Goal: Task Accomplishment & Management: Manage account settings

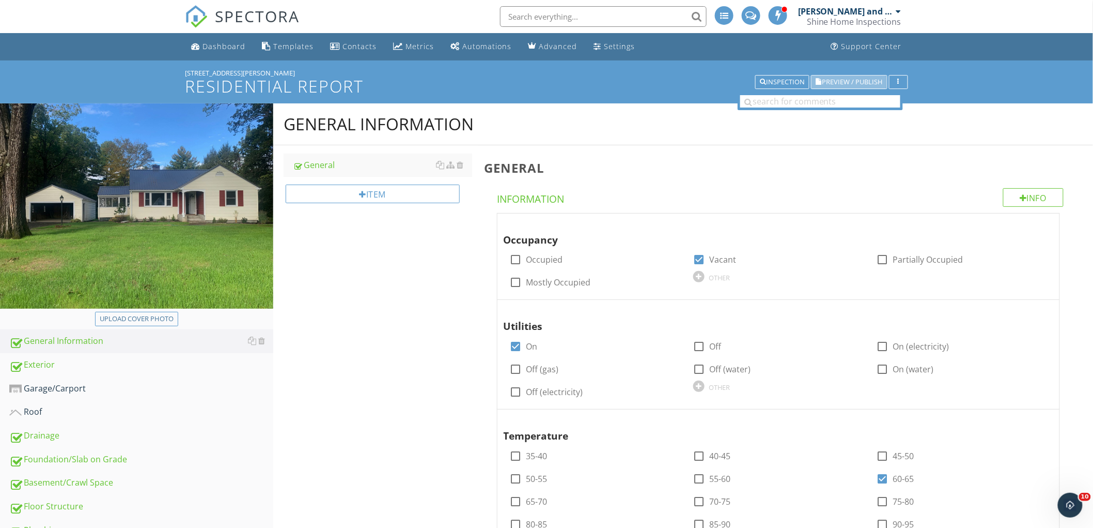
click at [848, 79] on span "Preview / Publish" at bounding box center [853, 82] width 60 height 7
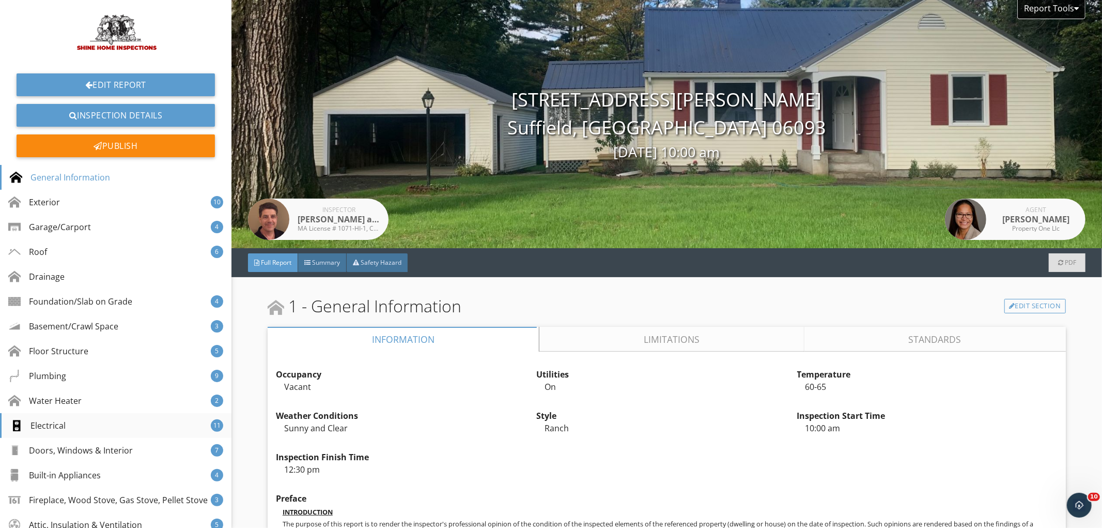
click at [67, 424] on div "Electrical 11" at bounding box center [115, 425] width 231 height 25
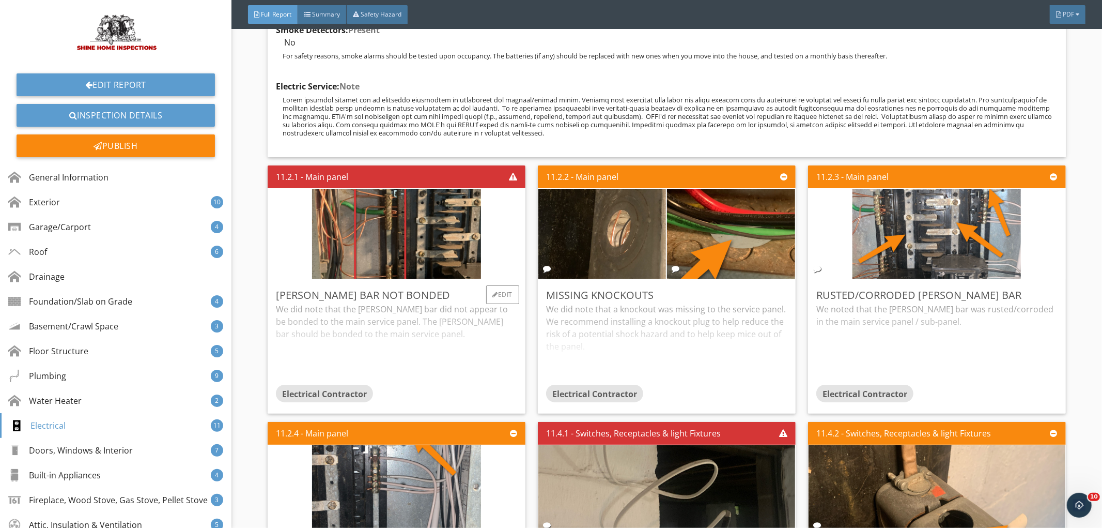
scroll to position [8344, 0]
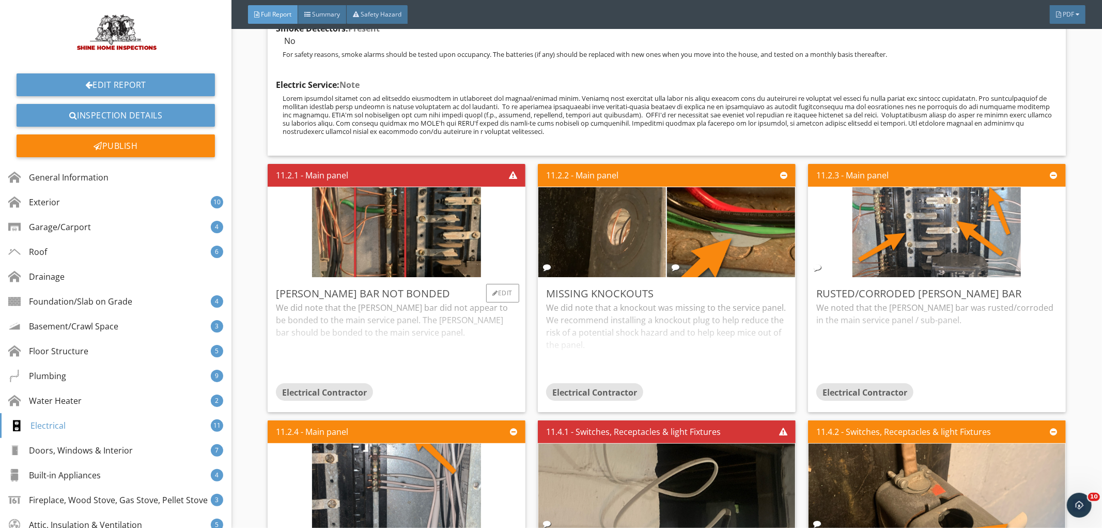
click at [413, 347] on div "We did note that the buss bar did not appear to be bonded to the main service p…" at bounding box center [396, 342] width 241 height 82
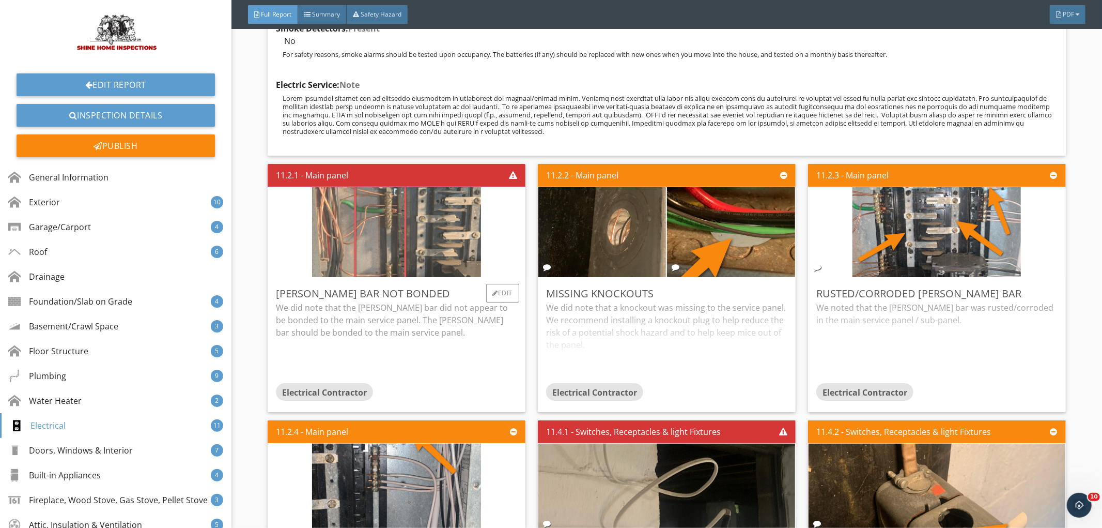
click at [393, 197] on img at bounding box center [396, 231] width 168 height 225
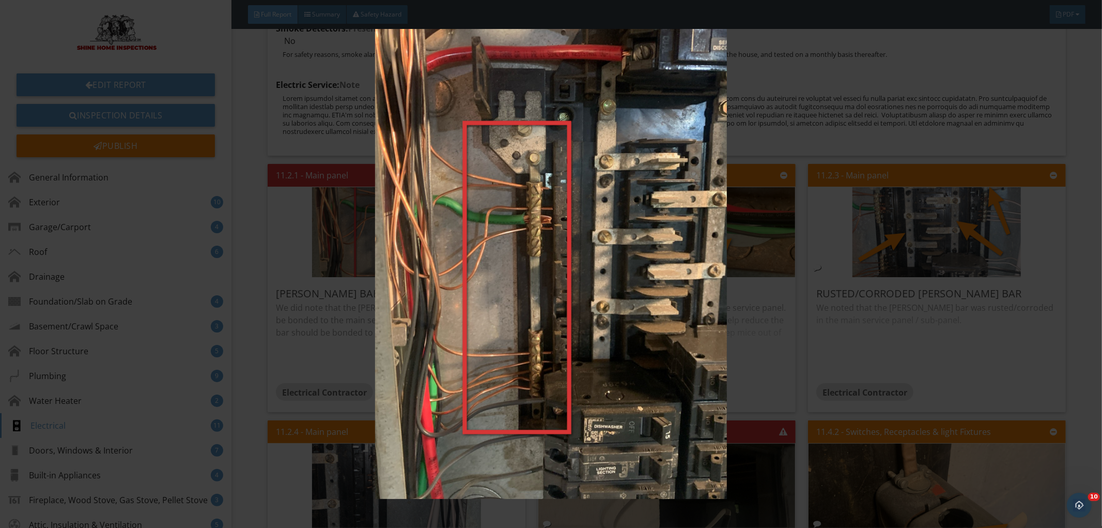
click at [391, 195] on img at bounding box center [551, 264] width 1016 height 470
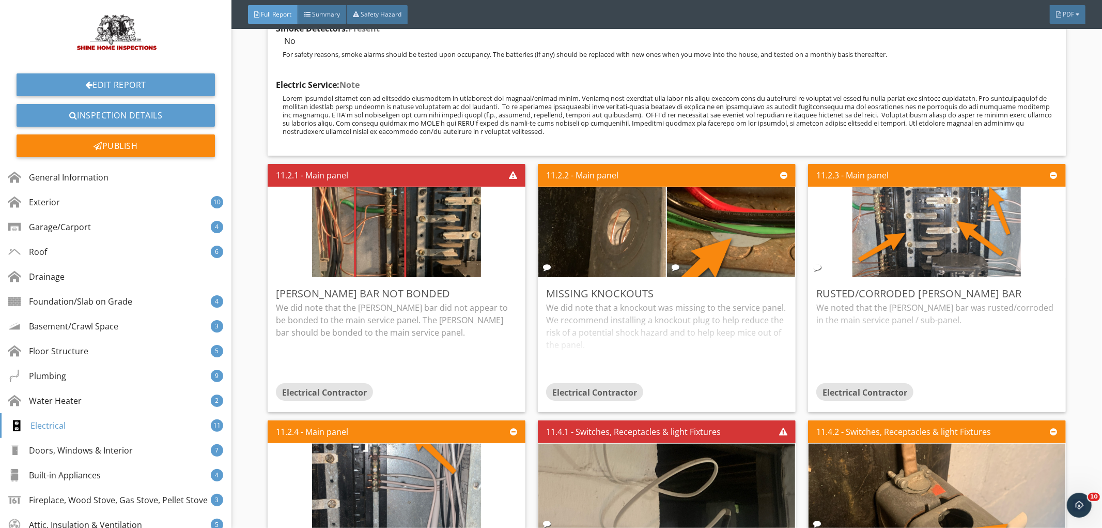
click at [387, 198] on img at bounding box center [396, 231] width 168 height 225
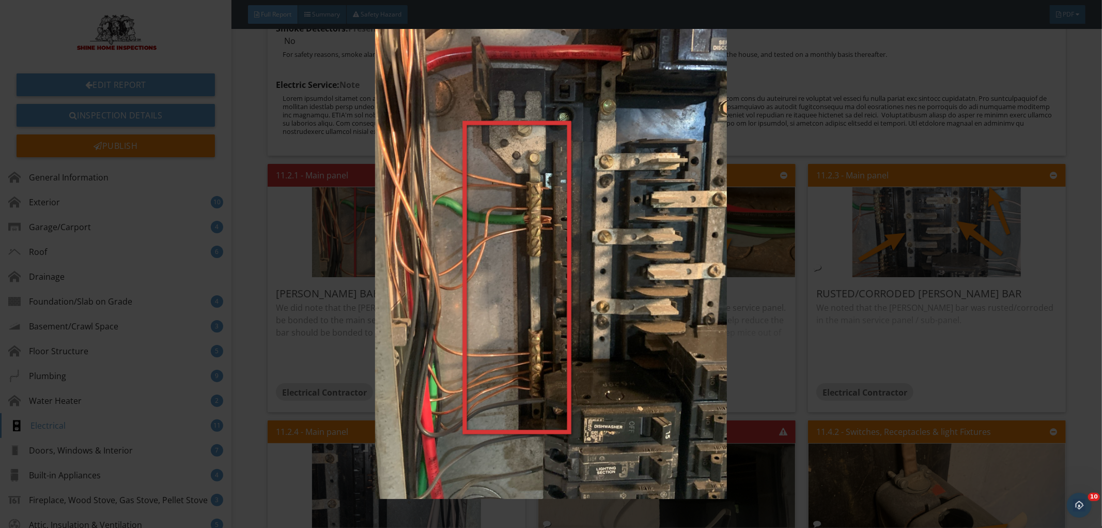
click at [387, 198] on img at bounding box center [551, 264] width 1016 height 470
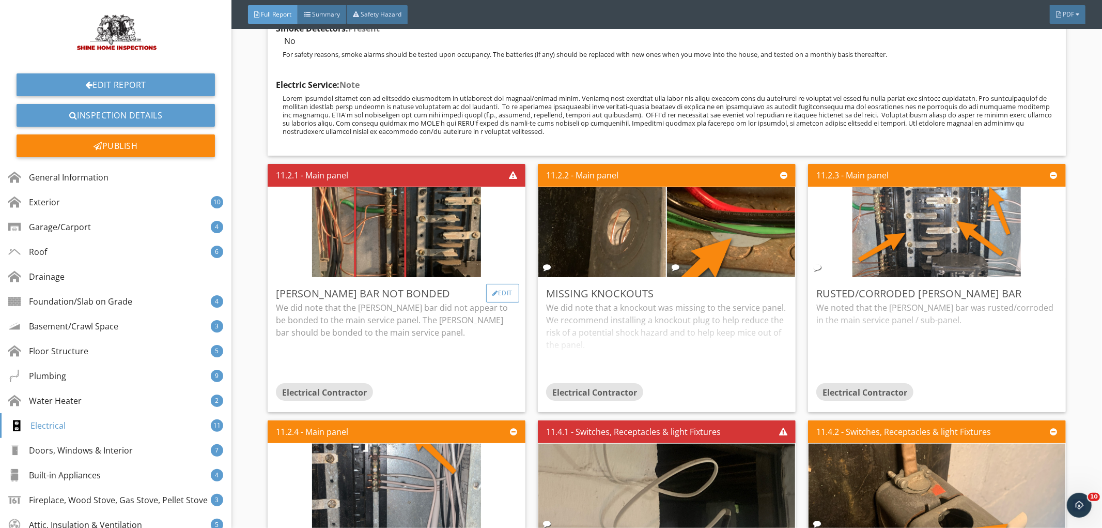
click at [493, 290] on div at bounding box center [496, 293] width 6 height 6
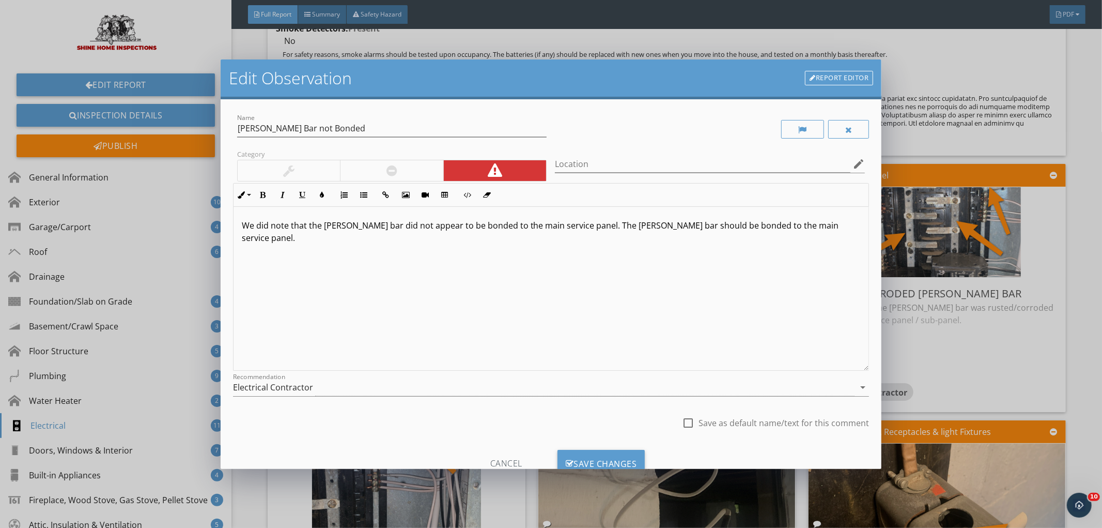
click at [324, 227] on p "We did note that the buss bar did not appear to be bonded to the main service p…" at bounding box center [551, 231] width 619 height 25
drag, startPoint x: 525, startPoint y: 225, endPoint x: 577, endPoint y: 230, distance: 51.4
click at [577, 230] on p "We did note that the ground buss bar did not appear to be bonded to the main se…" at bounding box center [551, 231] width 619 height 25
click at [586, 224] on p "We did note that the ground buss bar did not appear to be bonded to the sub-pan…" at bounding box center [551, 231] width 619 height 25
drag, startPoint x: 749, startPoint y: 225, endPoint x: 797, endPoint y: 225, distance: 48.0
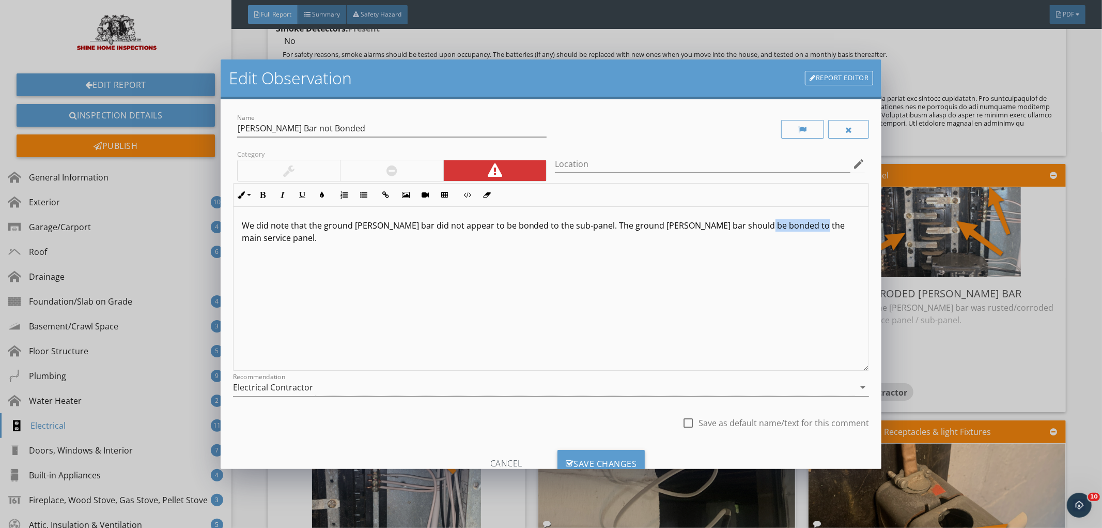
click at [797, 225] on p "We did note that the ground buss bar did not appear to be bonded to the sub-pan…" at bounding box center [551, 231] width 619 height 25
click at [605, 458] on div "Save Changes" at bounding box center [601, 463] width 88 height 28
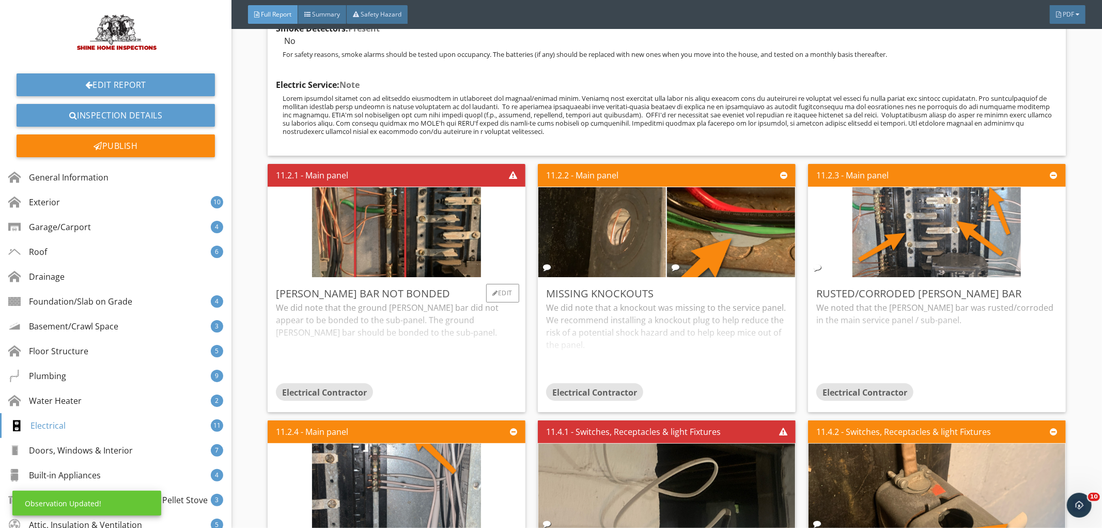
click at [448, 345] on div "We did note that the ground buss bar did not appear to be bonded to the sub-pan…" at bounding box center [396, 342] width 241 height 82
click at [354, 343] on div "We did note that the ground buss bar did not appear to be bonded to the sub-pan…" at bounding box center [396, 338] width 241 height 75
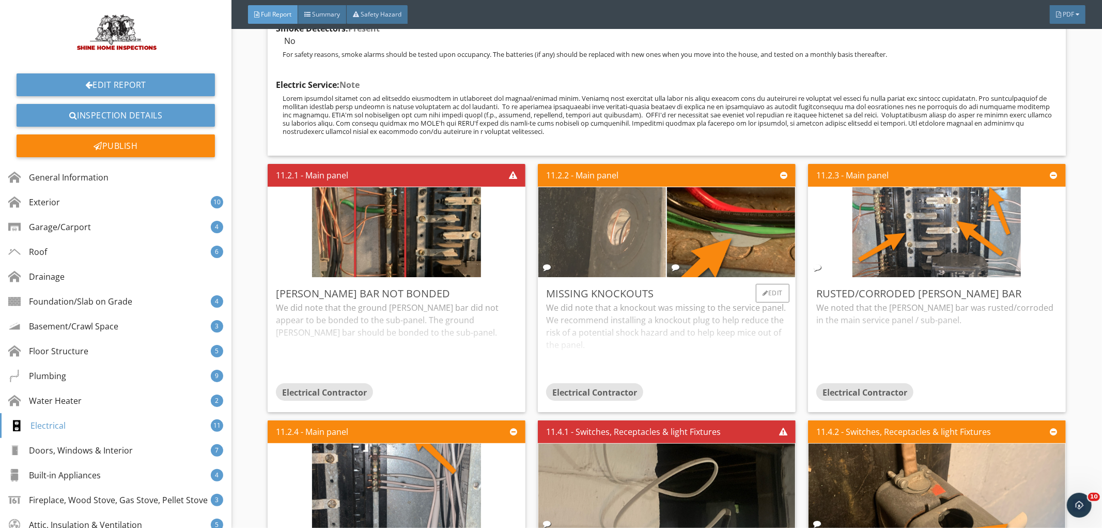
click at [612, 249] on img at bounding box center [603, 231] width 300 height 225
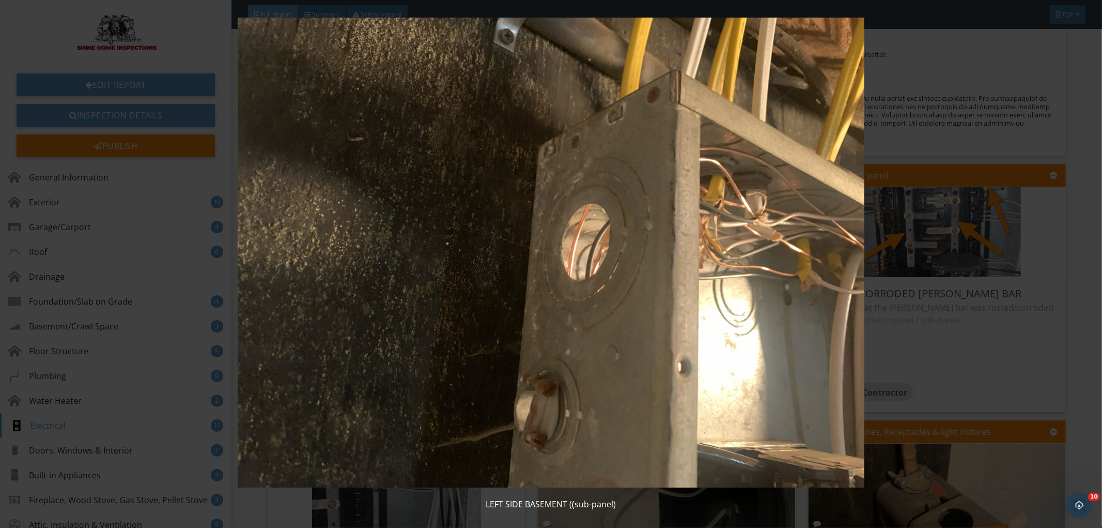
click at [612, 249] on img at bounding box center [551, 253] width 1016 height 470
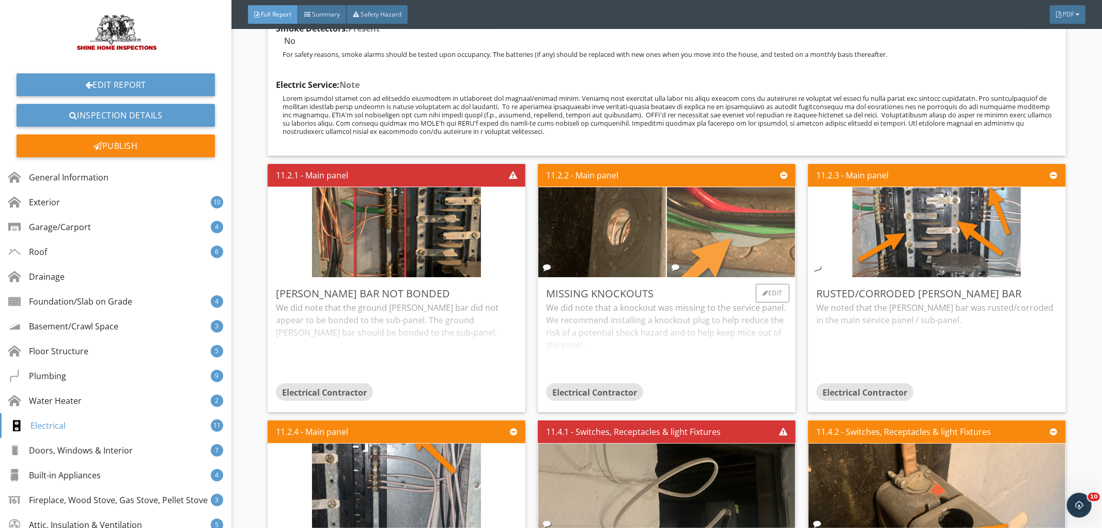
click at [768, 249] on img at bounding box center [731, 231] width 300 height 225
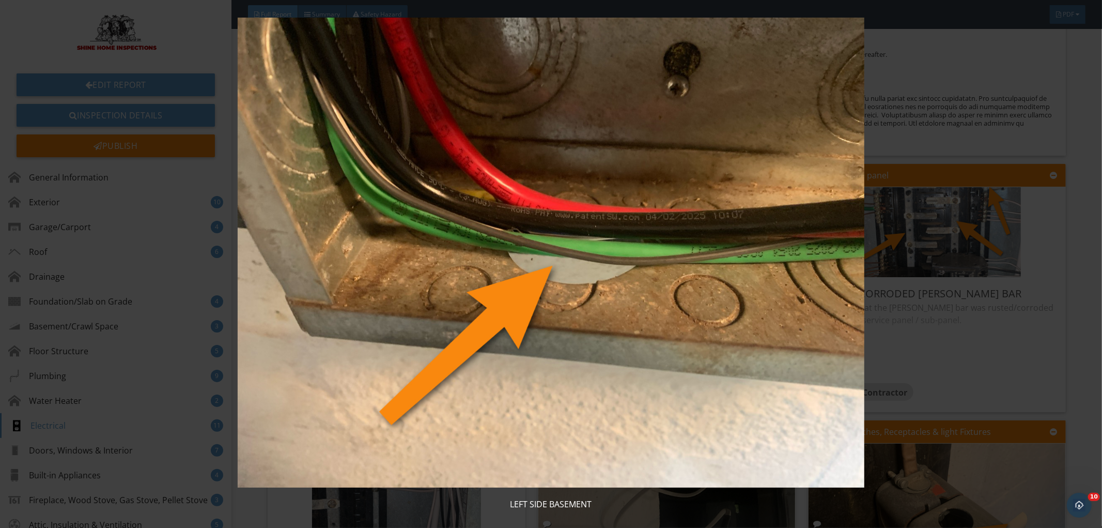
click at [766, 249] on img at bounding box center [551, 253] width 1016 height 470
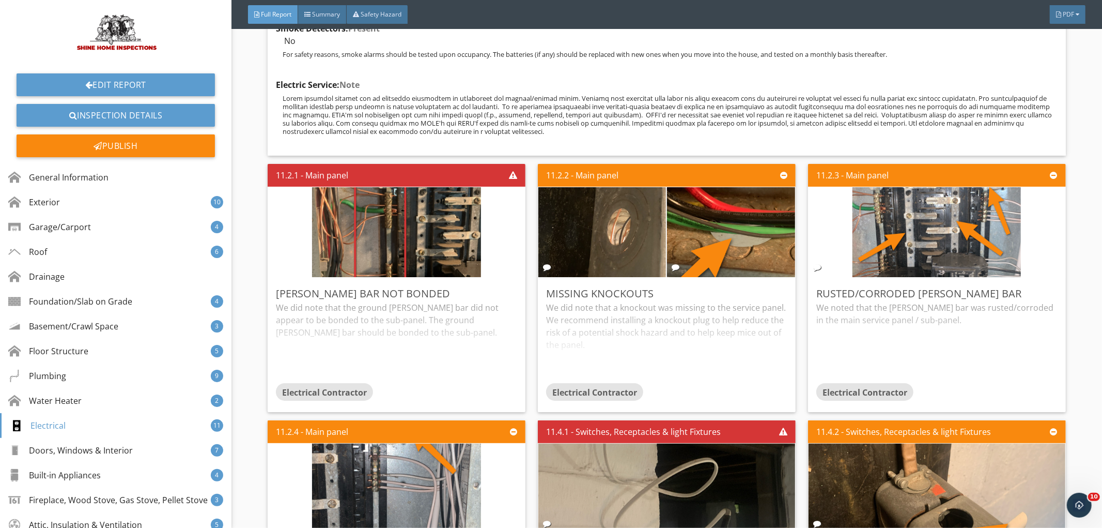
click at [766, 249] on img at bounding box center [731, 231] width 300 height 225
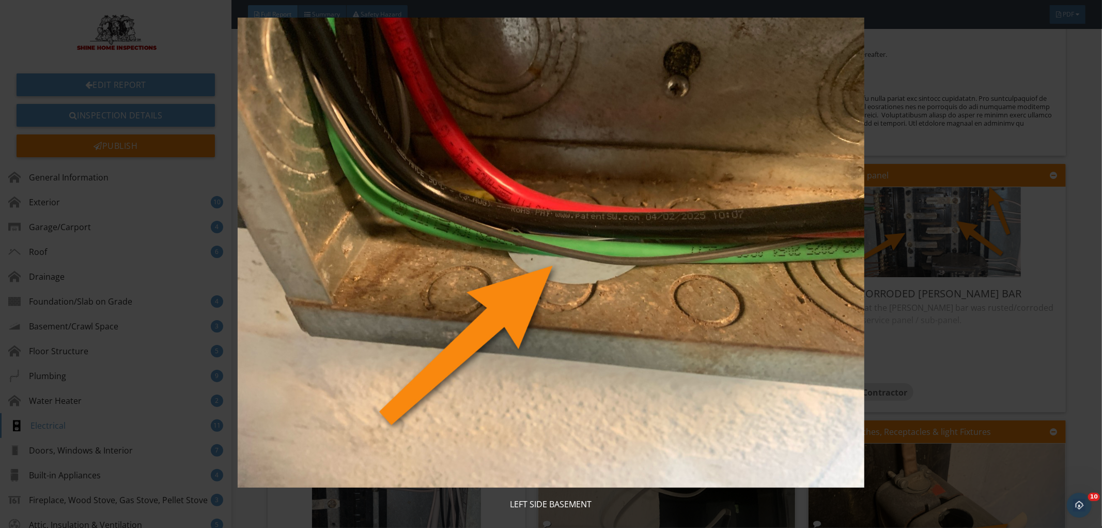
click at [766, 249] on img at bounding box center [551, 253] width 1016 height 470
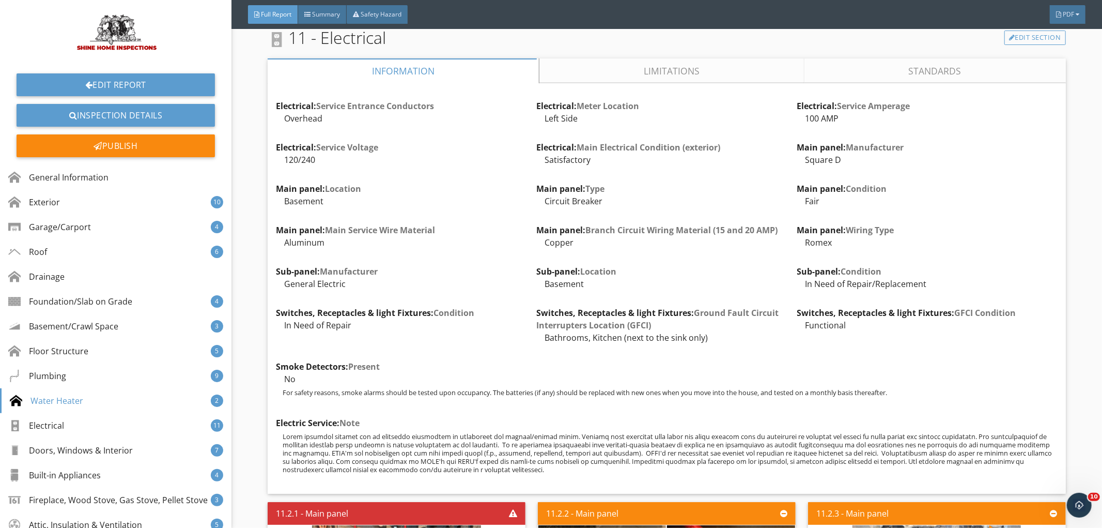
scroll to position [7999, 0]
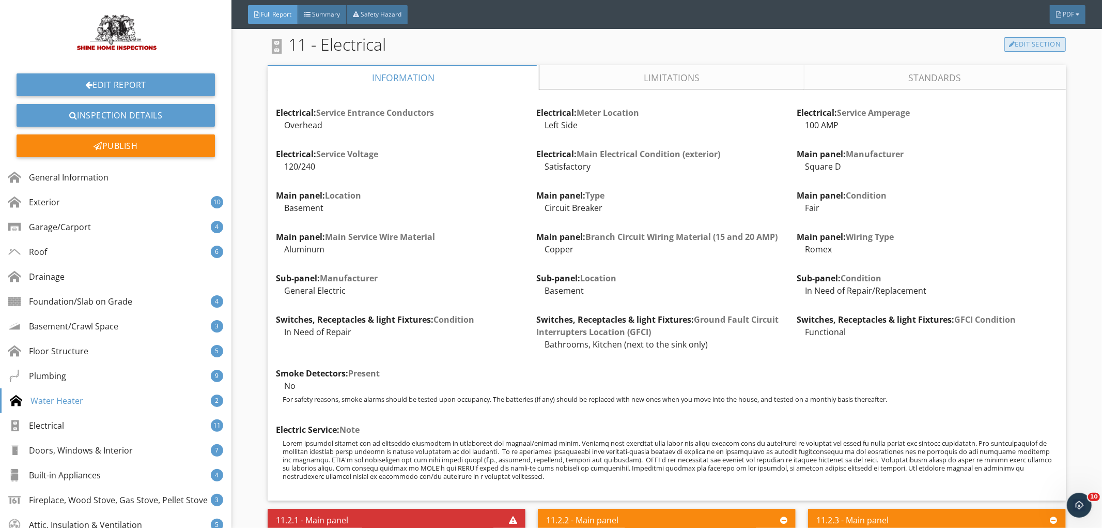
click at [1024, 40] on link "Edit Section" at bounding box center [1034, 44] width 61 height 14
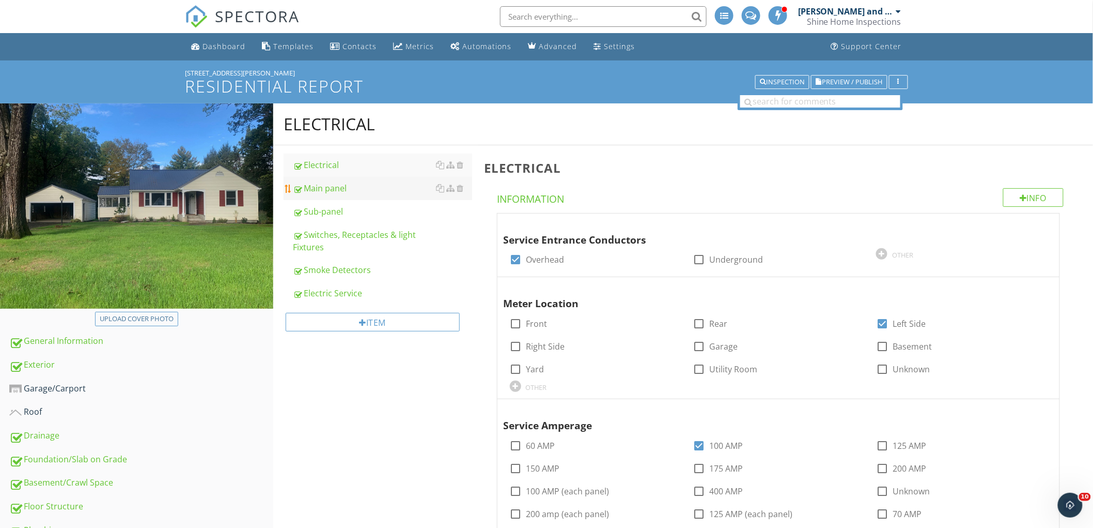
click at [336, 184] on div "Main panel" at bounding box center [382, 188] width 179 height 12
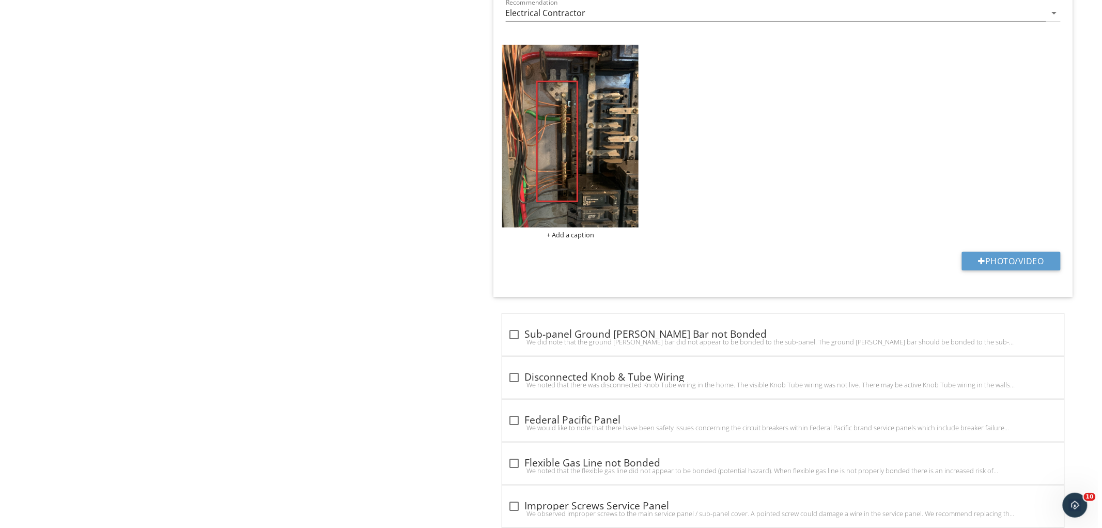
scroll to position [1951, 0]
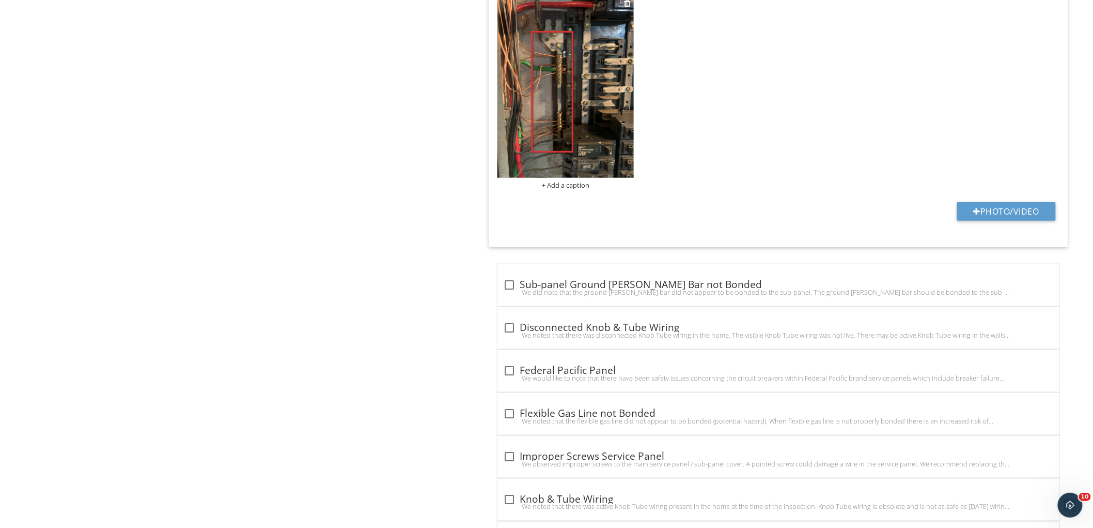
click at [576, 181] on div "+ Add a caption" at bounding box center [566, 185] width 137 height 8
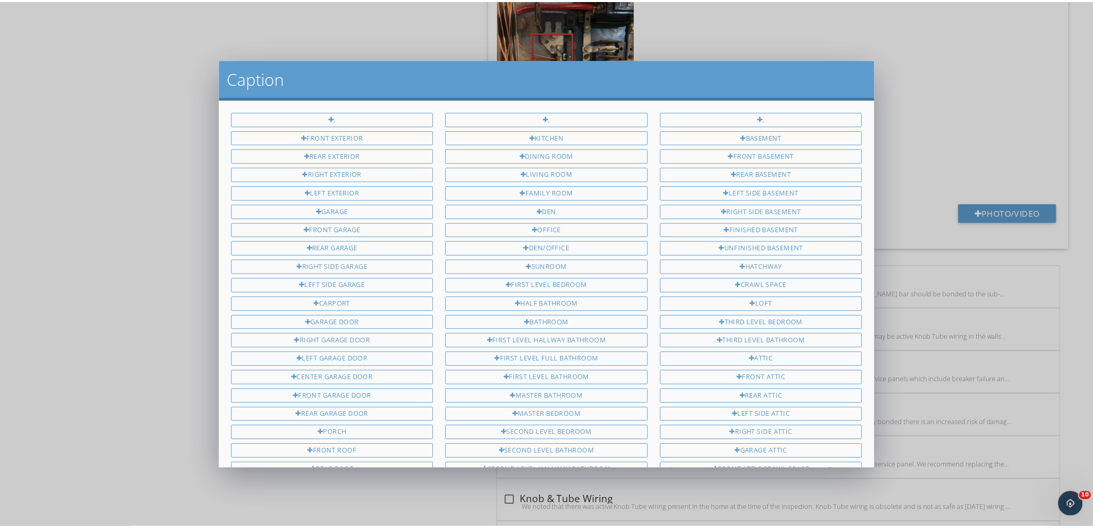
scroll to position [642, 0]
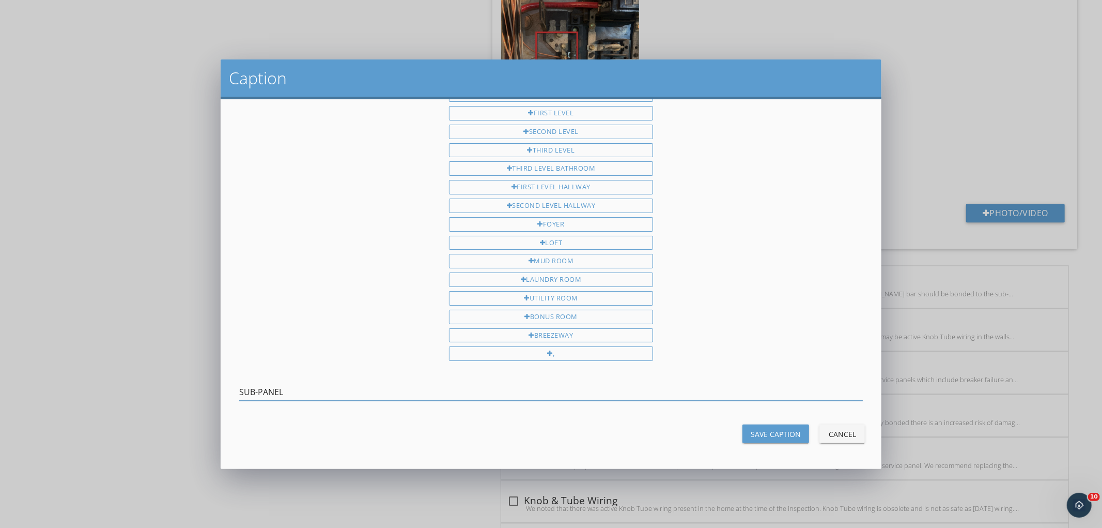
type input "SUB-PANEL"
click at [767, 436] on div "Save Caption" at bounding box center [776, 433] width 50 height 11
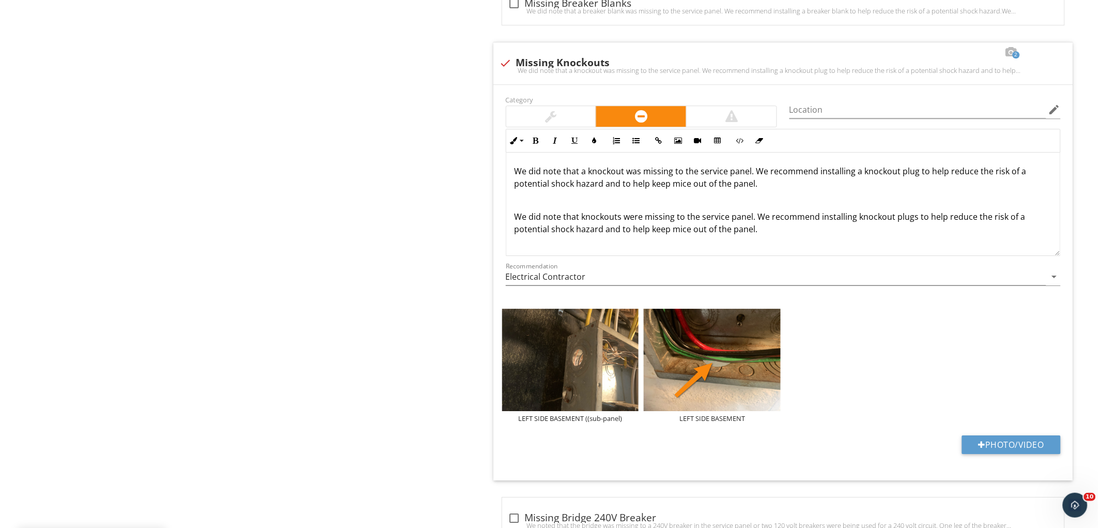
scroll to position [2870, 0]
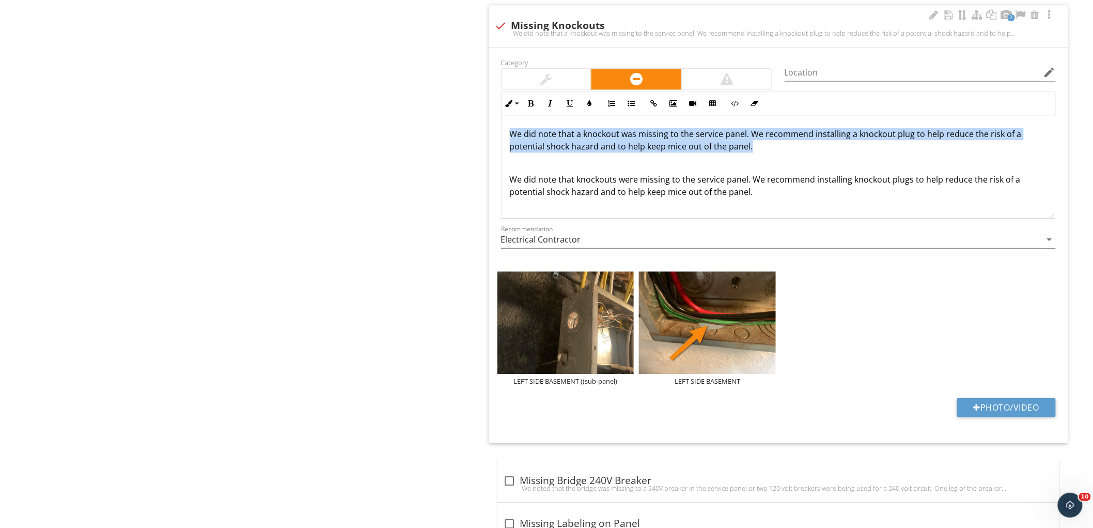
drag, startPoint x: 505, startPoint y: 131, endPoint x: 776, endPoint y: 147, distance: 271.2
click at [776, 147] on div "We did note that a knockout was missing to the service panel. We recommend inst…" at bounding box center [779, 166] width 554 height 103
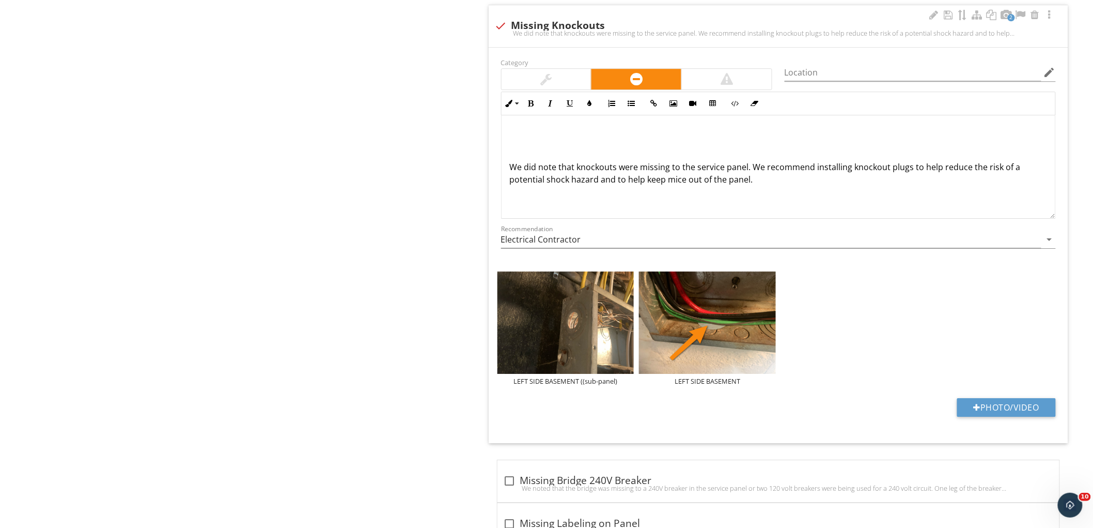
click at [511, 166] on p "We did note that knockouts were missing to the service panel. We recommend inst…" at bounding box center [778, 173] width 537 height 25
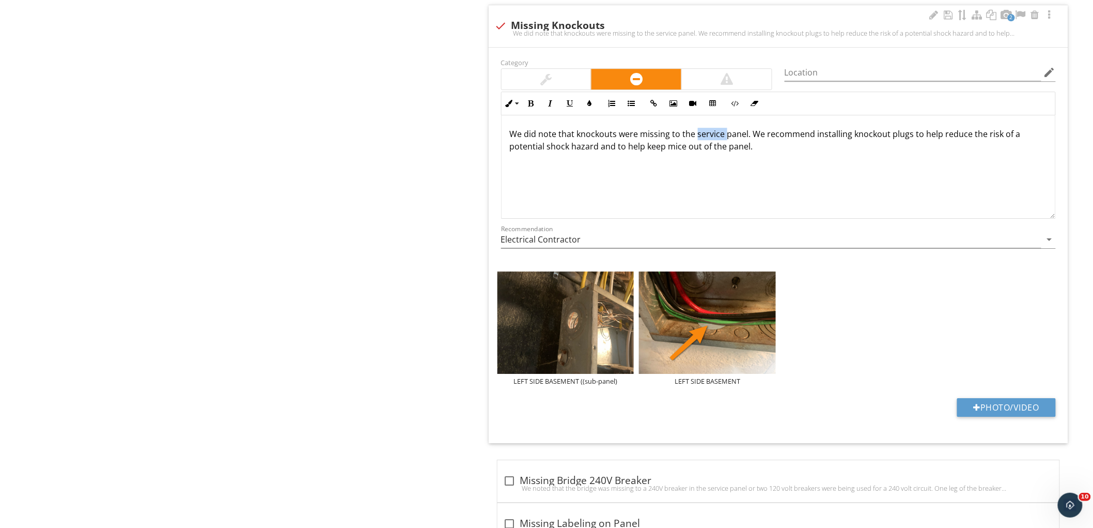
drag, startPoint x: 695, startPoint y: 136, endPoint x: 724, endPoint y: 141, distance: 29.3
click at [724, 141] on p "We did note that knockouts were missing to the service panel. We recommend inst…" at bounding box center [778, 140] width 537 height 25
click at [596, 383] on div "LEFT SIDE BASEMENT ((sub-panel)" at bounding box center [566, 381] width 137 height 8
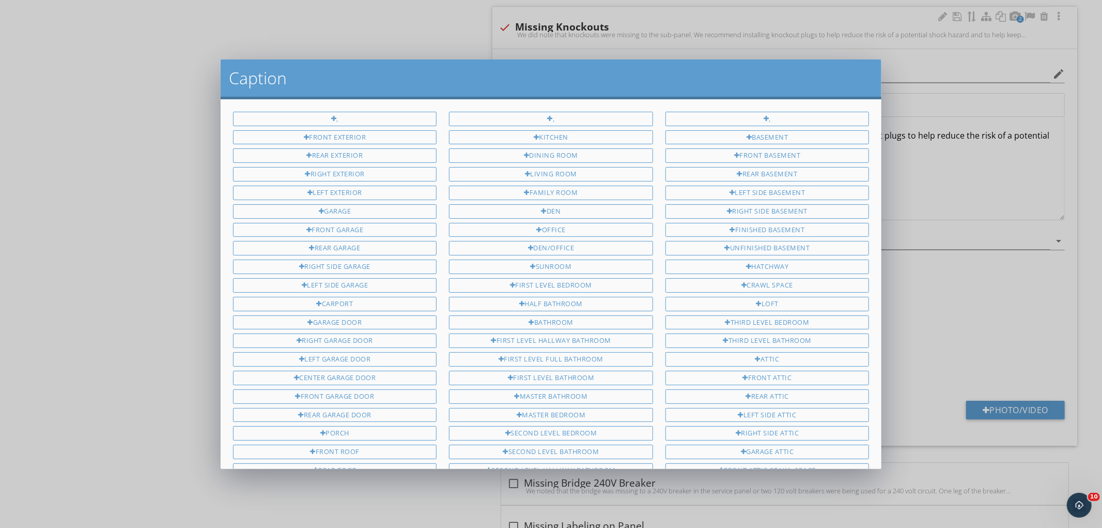
scroll to position [642, 0]
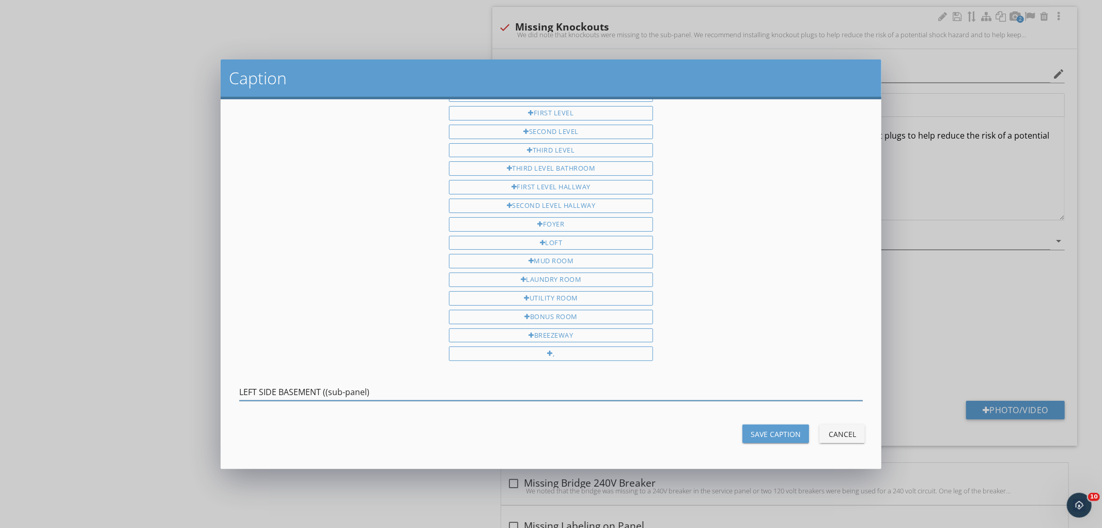
click at [327, 385] on input "LEFT SIDE BASEMENT ((sub-panel)" at bounding box center [551, 391] width 624 height 17
drag, startPoint x: 239, startPoint y: 389, endPoint x: 461, endPoint y: 384, distance: 222.7
click at [461, 384] on input "LEFT SIDE BASEMENT (sub-panel)" at bounding box center [551, 391] width 624 height 17
type input "LEFT SIDE BASEMENT (sub-panel)"
click at [781, 428] on div "Save Caption" at bounding box center [776, 433] width 50 height 11
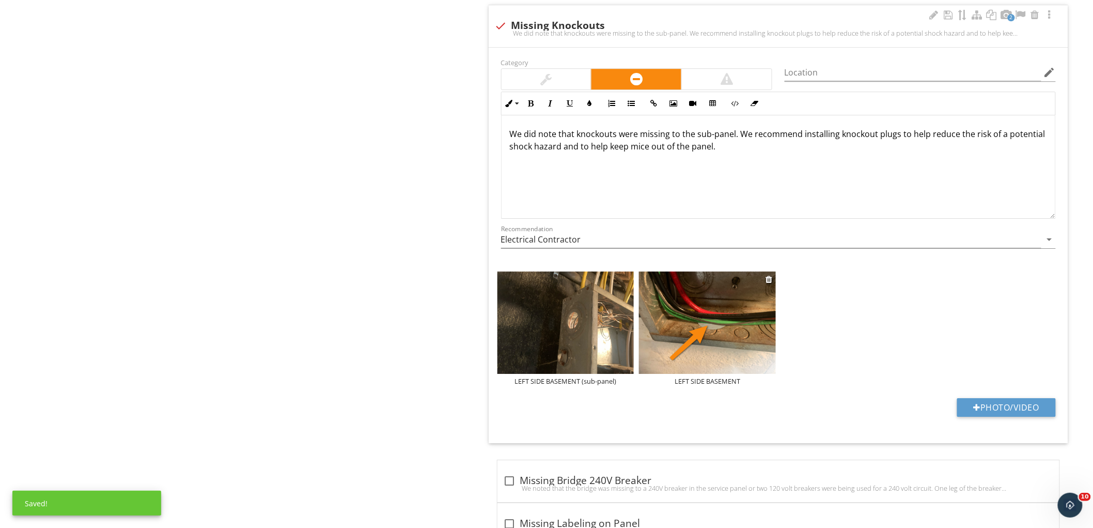
click at [711, 379] on div "LEFT SIDE BASEMENT" at bounding box center [707, 381] width 137 height 8
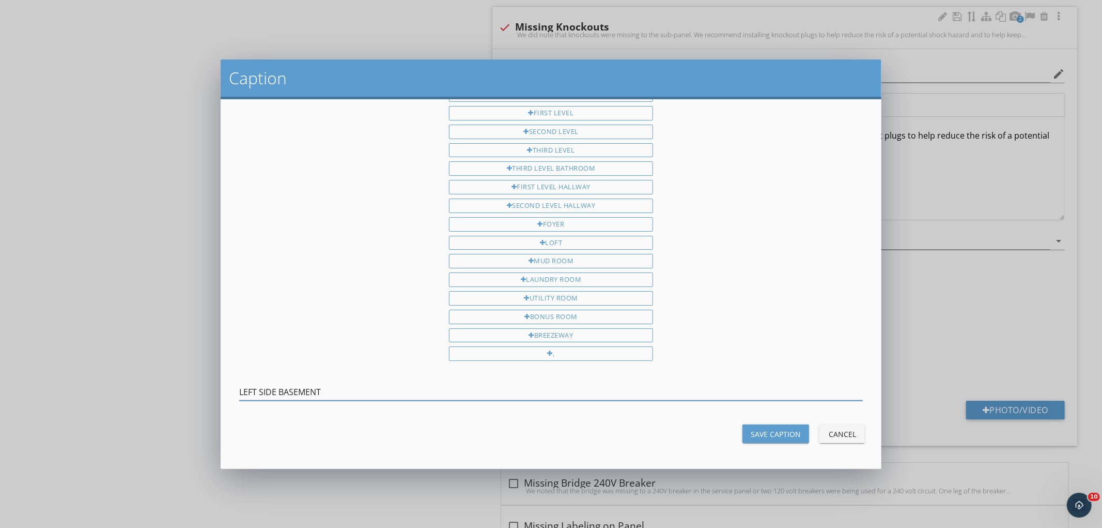
drag, startPoint x: 329, startPoint y: 390, endPoint x: 223, endPoint y: 390, distance: 105.4
click at [223, 390] on div ", FRONT EXTERIOR REAR EXTERIOR RIGHT EXTERIOR LEFT EXTERIOR GARAGE FRONT GARAGE…" at bounding box center [551, 283] width 661 height 369
type input "LEFT SIDE BASEMENT (sub-panel)"
click at [766, 428] on div "Save Caption" at bounding box center [776, 433] width 50 height 11
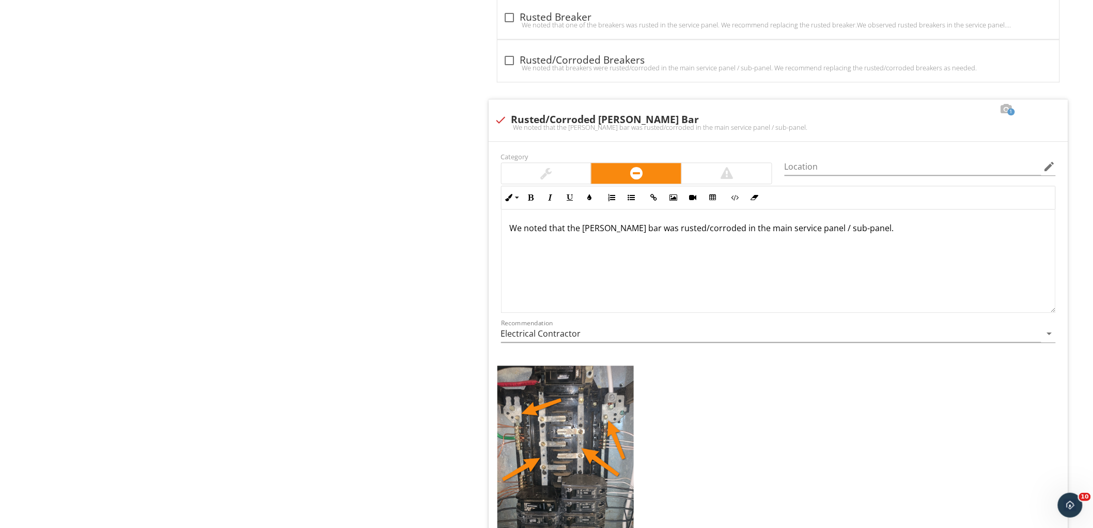
scroll to position [4248, 0]
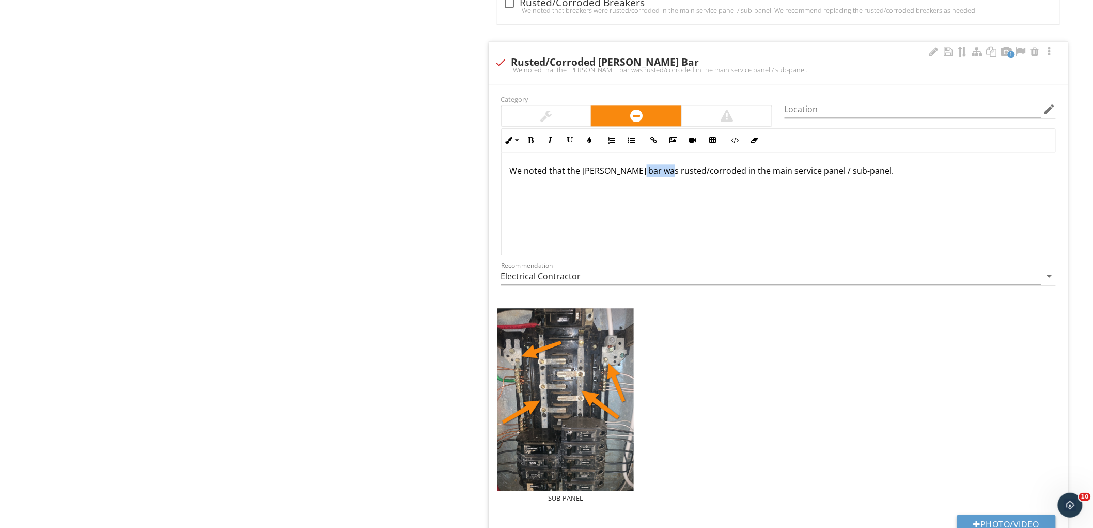
drag, startPoint x: 663, startPoint y: 178, endPoint x: 634, endPoint y: 178, distance: 28.4
click at [634, 177] on p "We noted that the buss bar was rusted/corroded in the main service panel / sub-…" at bounding box center [778, 170] width 537 height 12
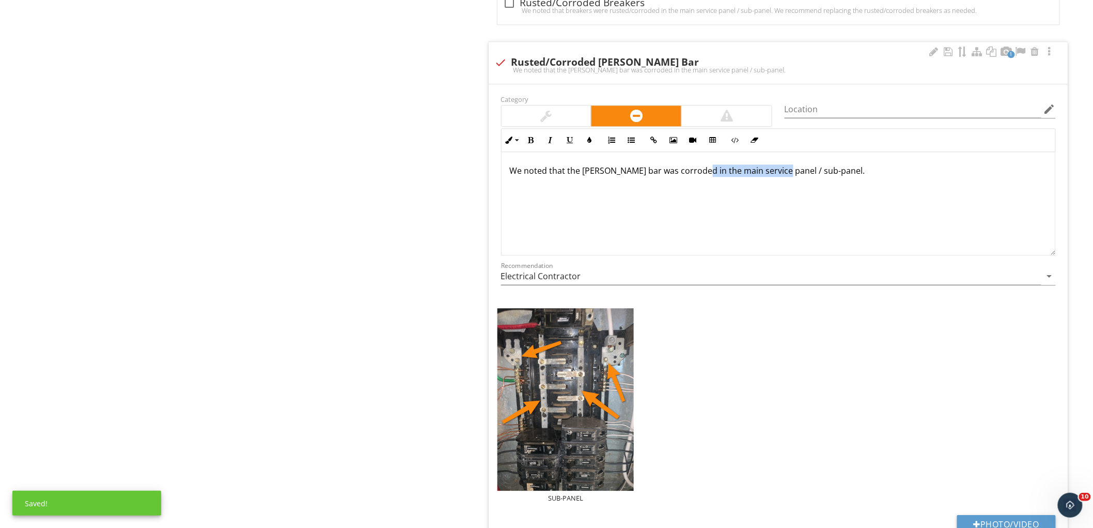
drag, startPoint x: 696, startPoint y: 177, endPoint x: 775, endPoint y: 179, distance: 78.6
click at [775, 177] on p "We noted that the buss bar was corroded in the main service panel / sub-panel." at bounding box center [778, 170] width 537 height 12
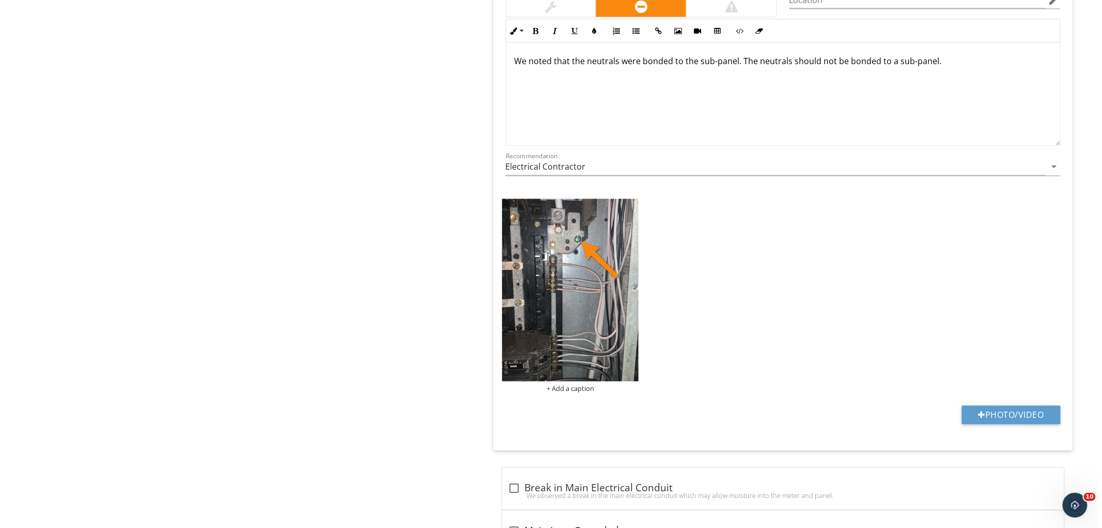
scroll to position [5683, 0]
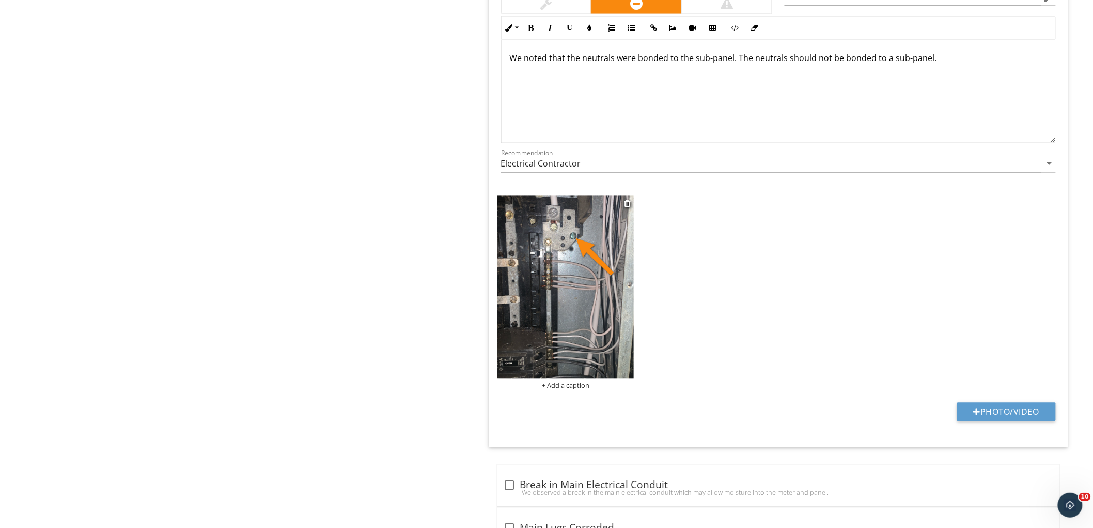
click at [571, 389] on div "+ Add a caption" at bounding box center [566, 385] width 137 height 8
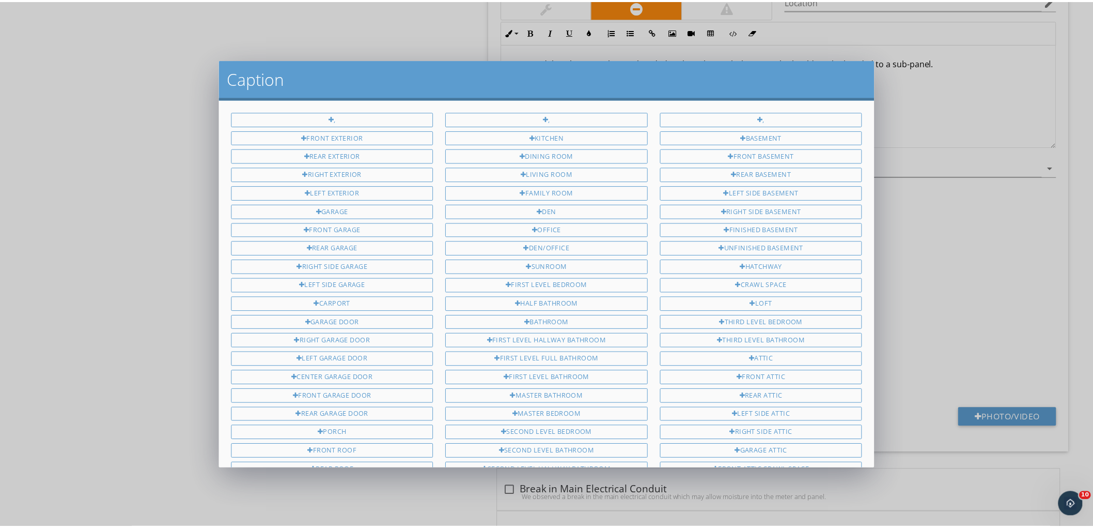
scroll to position [642, 0]
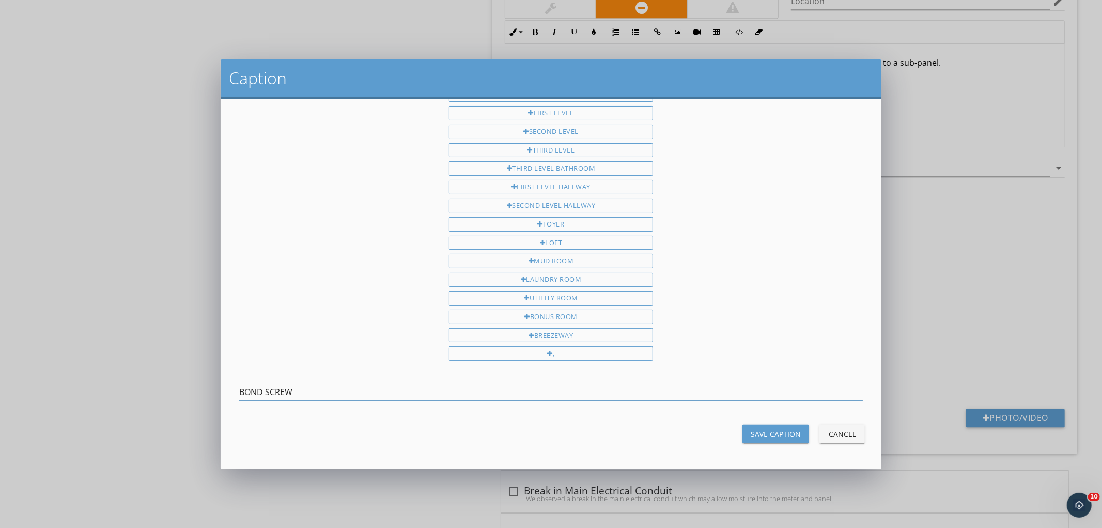
type input "BOND SCREW"
click at [782, 433] on div "Save Caption" at bounding box center [776, 433] width 50 height 11
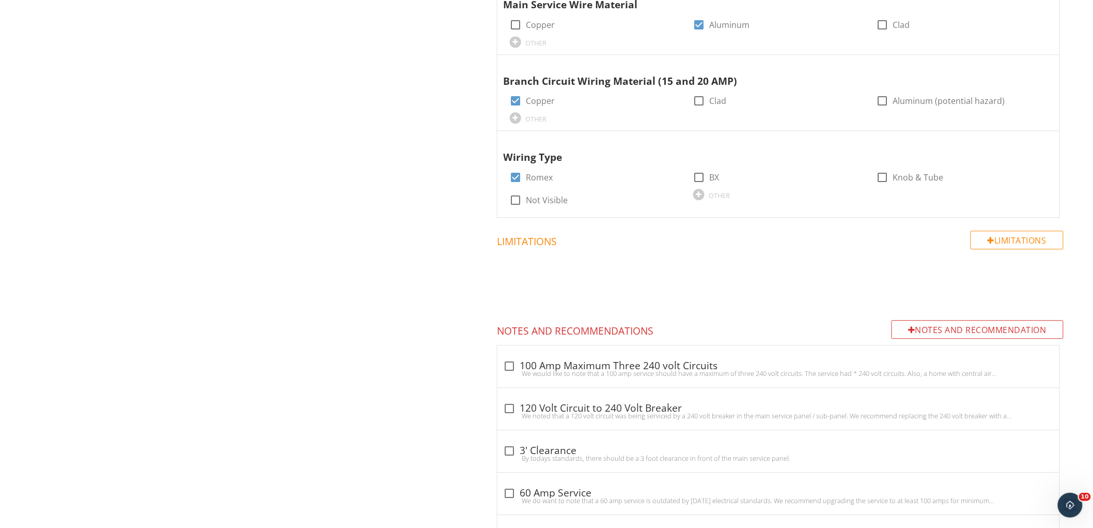
scroll to position [0, 0]
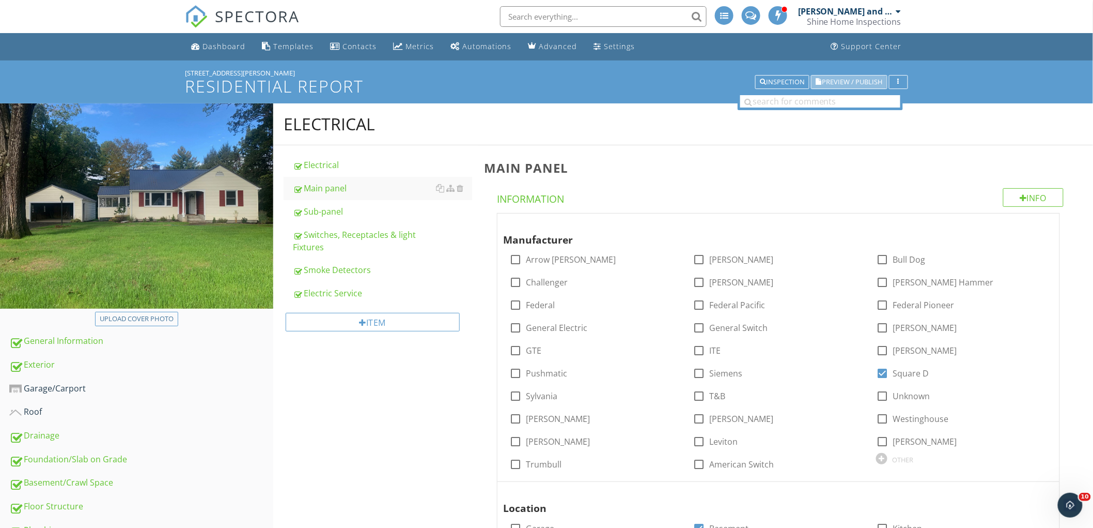
click at [863, 79] on span "Preview / Publish" at bounding box center [853, 82] width 60 height 7
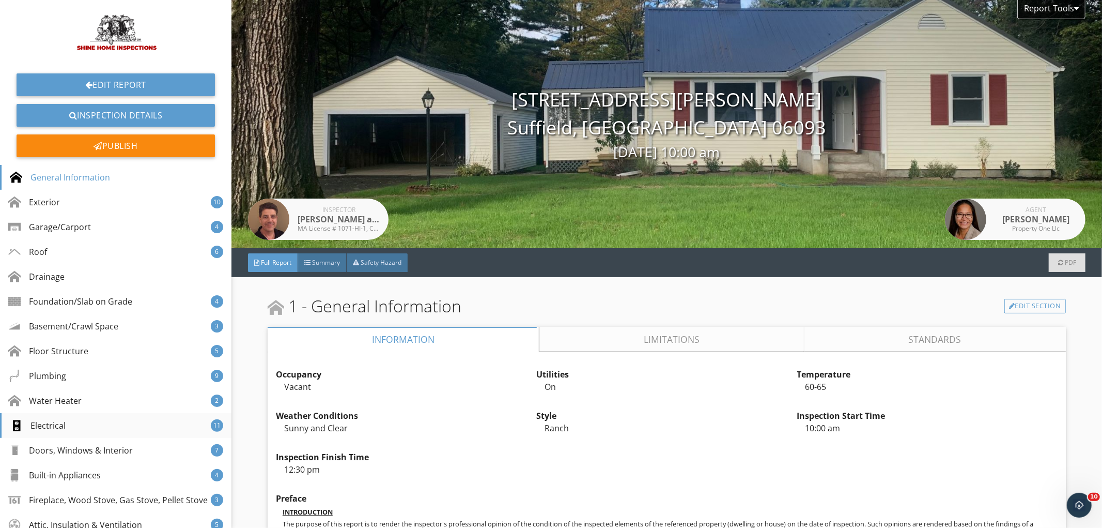
click at [50, 427] on div "Electrical" at bounding box center [38, 425] width 56 height 12
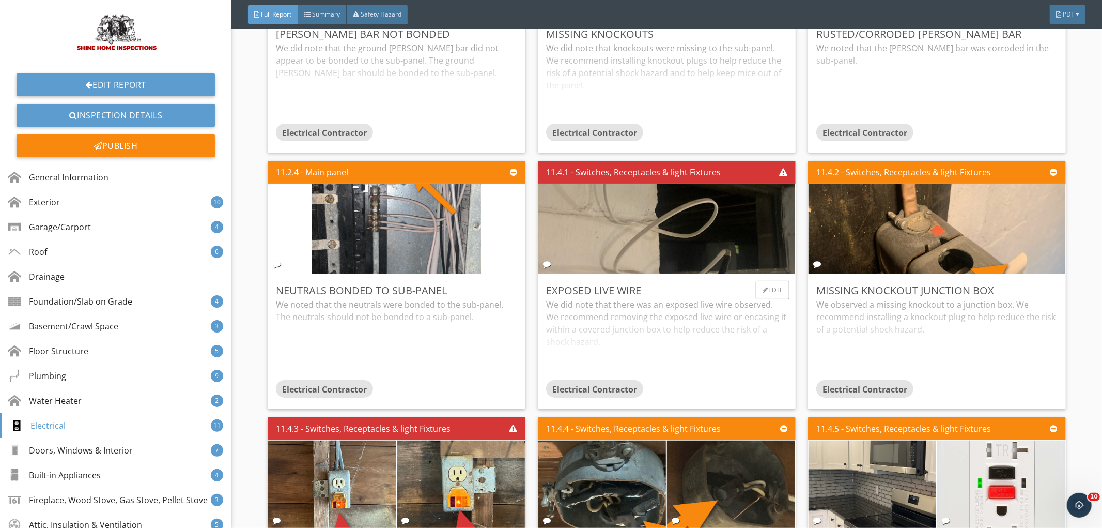
scroll to position [8631, 0]
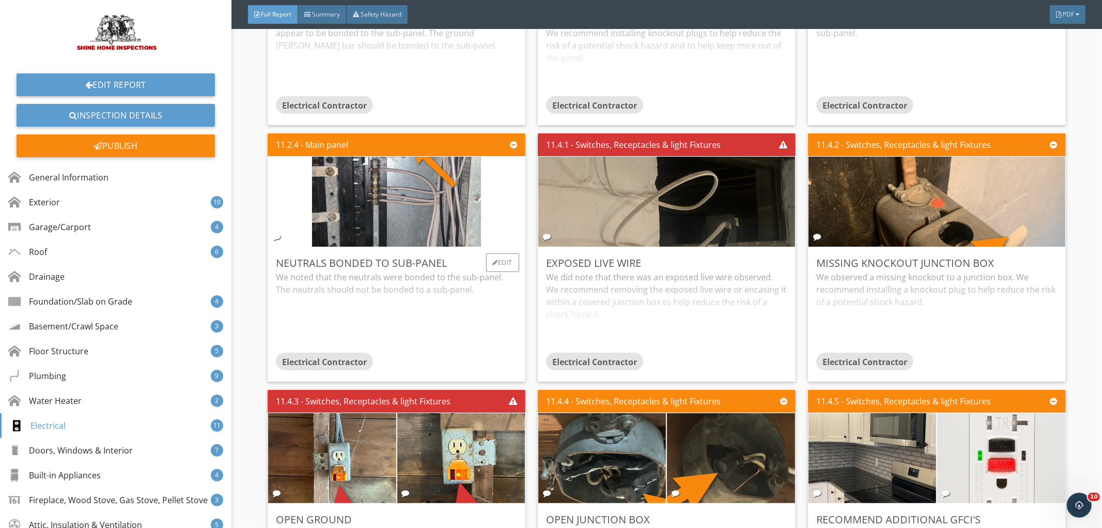
click at [426, 324] on div "We noted that the neutrals were bonded to the sub-panel. The neutrals should no…" at bounding box center [396, 312] width 241 height 82
click at [679, 316] on div "We did note that there was an exposed live wire observed. We recommend removing…" at bounding box center [666, 312] width 241 height 82
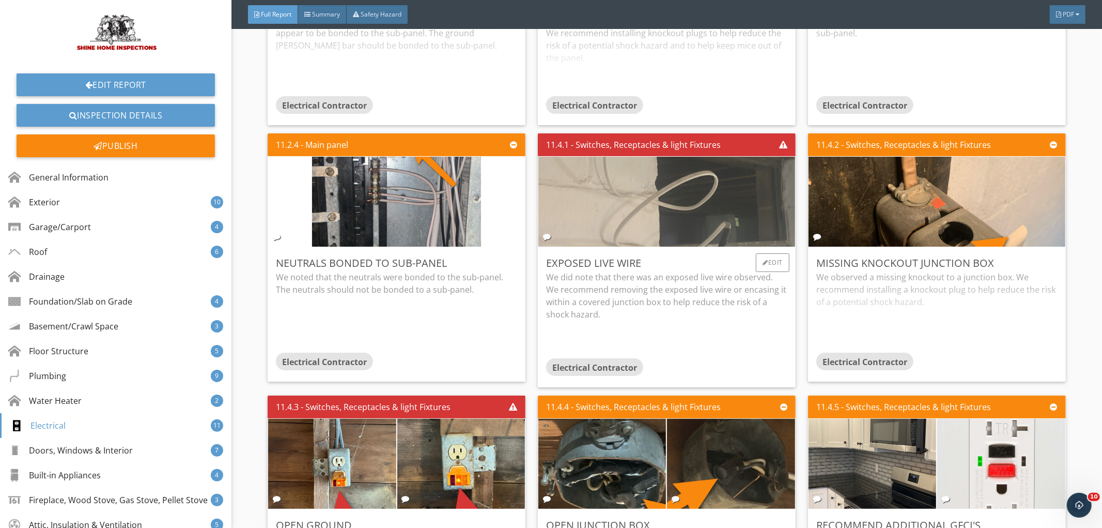
click at [661, 208] on img at bounding box center [667, 201] width 300 height 225
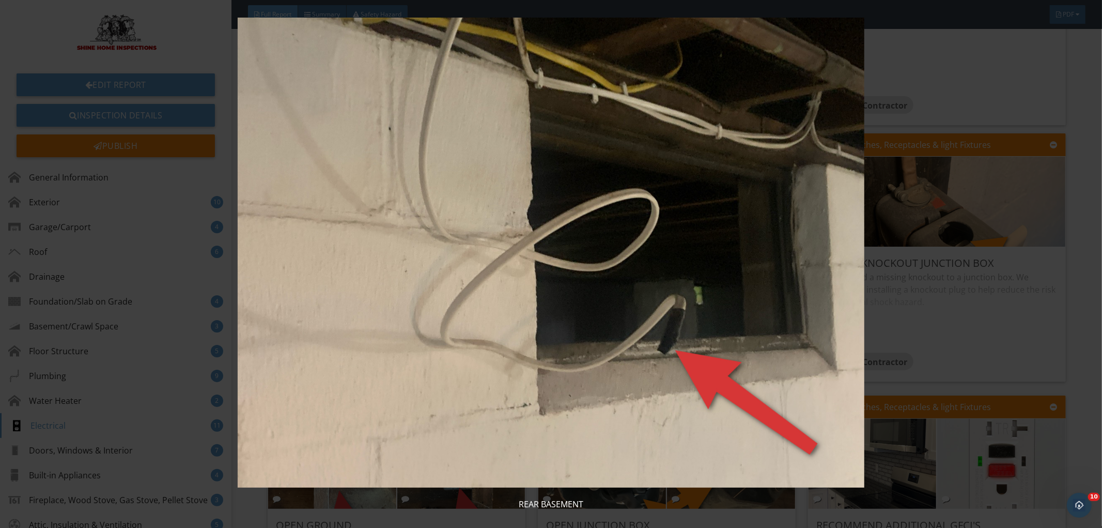
click at [660, 208] on img at bounding box center [551, 253] width 1016 height 470
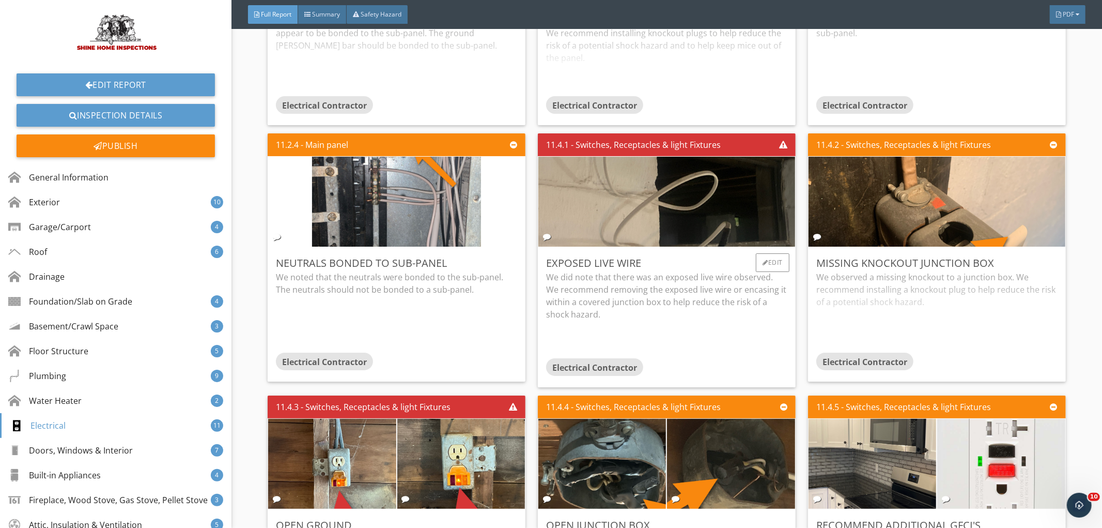
click at [696, 317] on div "We did note that there was an exposed live wire observed. We recommend removing…" at bounding box center [666, 315] width 241 height 88
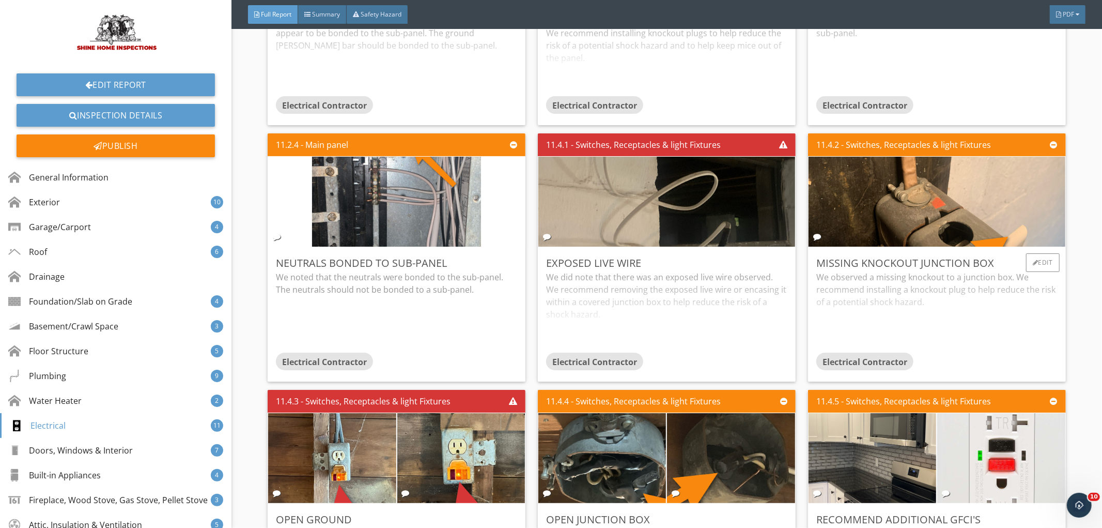
click at [943, 332] on div "We observed a missing knockout to a junction box. We recommend installing a kno…" at bounding box center [936, 312] width 241 height 82
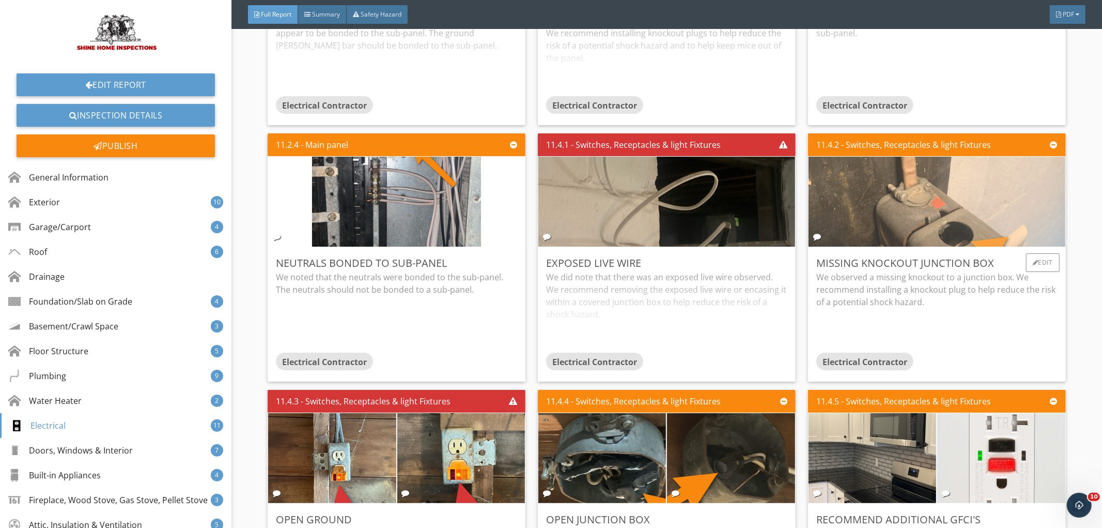
click at [931, 221] on img at bounding box center [937, 201] width 300 height 225
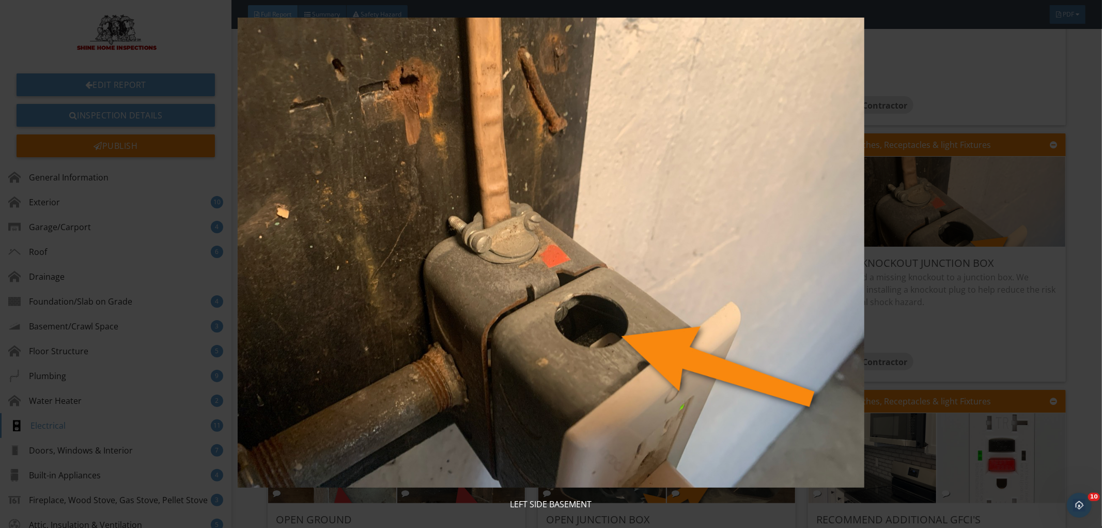
click at [921, 326] on img at bounding box center [551, 253] width 1016 height 470
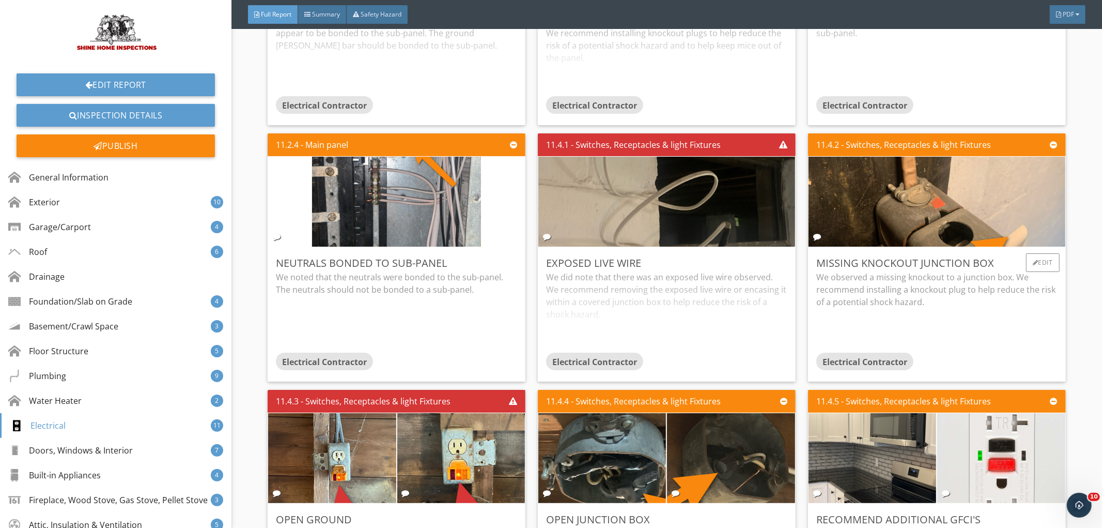
click at [965, 323] on div "We observed a missing knockout to a junction box. We recommend installing a kno…" at bounding box center [936, 308] width 241 height 75
click at [965, 323] on div "We observed a missing knockout to a junction box. We recommend installing a kno…" at bounding box center [936, 312] width 241 height 82
click at [972, 305] on div "We observed a missing knockout to a junction box. We recommend installing a kno…" at bounding box center [936, 308] width 241 height 75
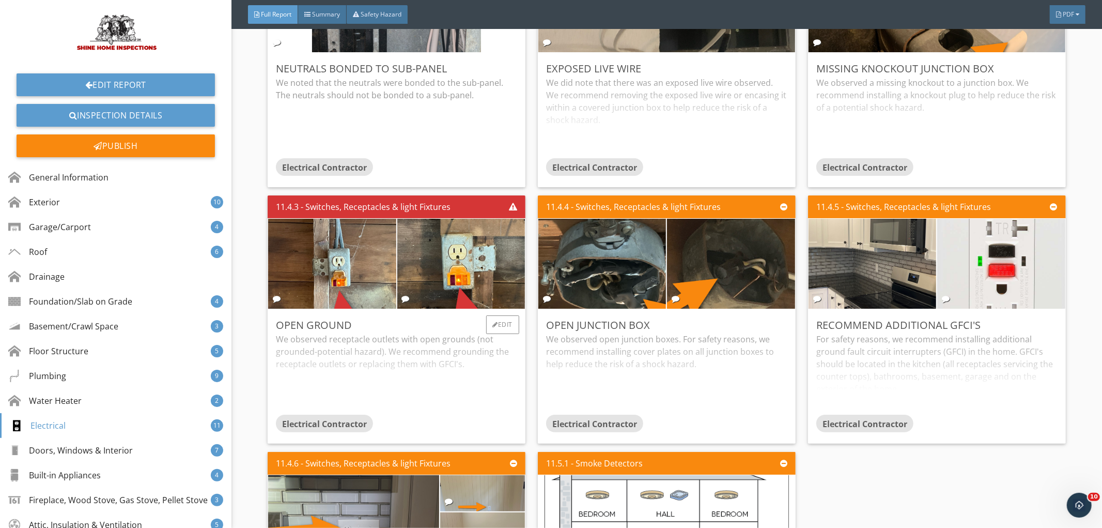
scroll to position [8918, 0]
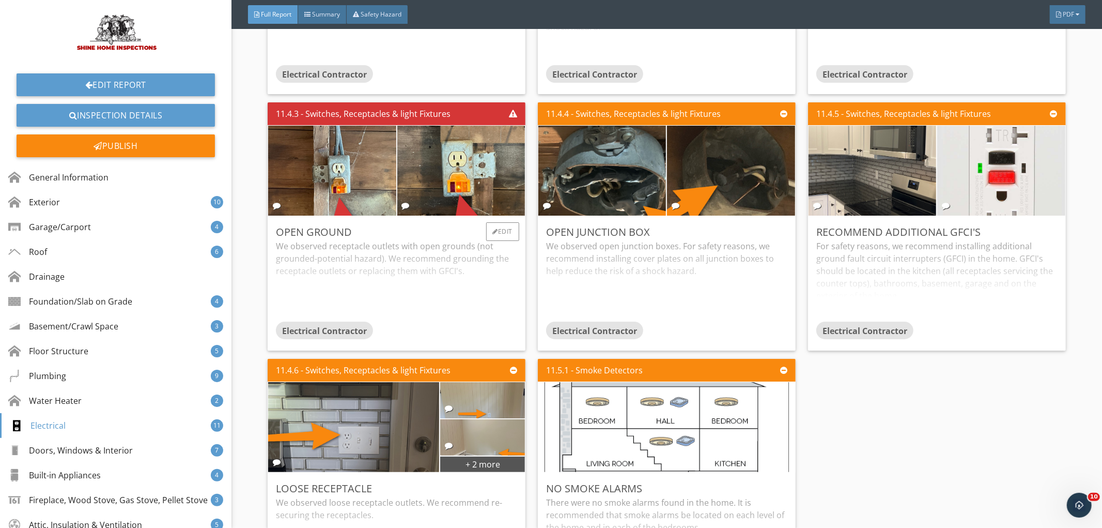
click at [428, 303] on div "We observed receptacle outlets with open grounds (not grounded-potential hazard…" at bounding box center [396, 281] width 241 height 82
click at [428, 303] on div "We observed receptacle outlets with open grounds (not grounded-potential hazard…" at bounding box center [396, 277] width 241 height 75
click at [678, 303] on div "We observed open junction boxes. For safety reasons, we recommend installing co…" at bounding box center [666, 281] width 241 height 82
click at [678, 303] on div "We observed open junction boxes. For safety reasons, we recommend installing co…" at bounding box center [666, 277] width 241 height 75
click at [958, 310] on div "For safety reasons, we recommend installing additional ground fault circuit int…" at bounding box center [936, 281] width 241 height 82
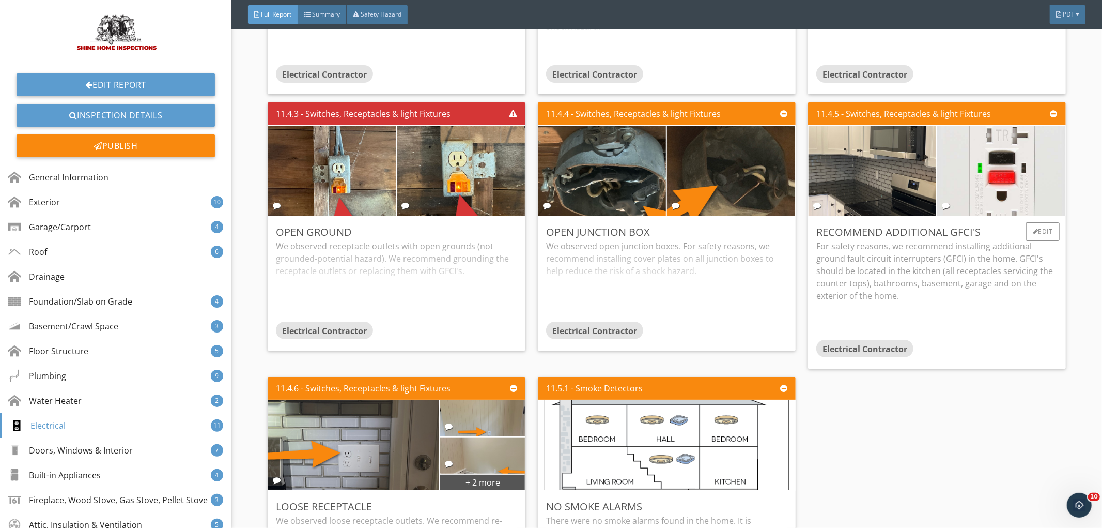
click at [958, 310] on div "For safety reasons, we recommend installing additional ground fault circuit int…" at bounding box center [936, 290] width 241 height 100
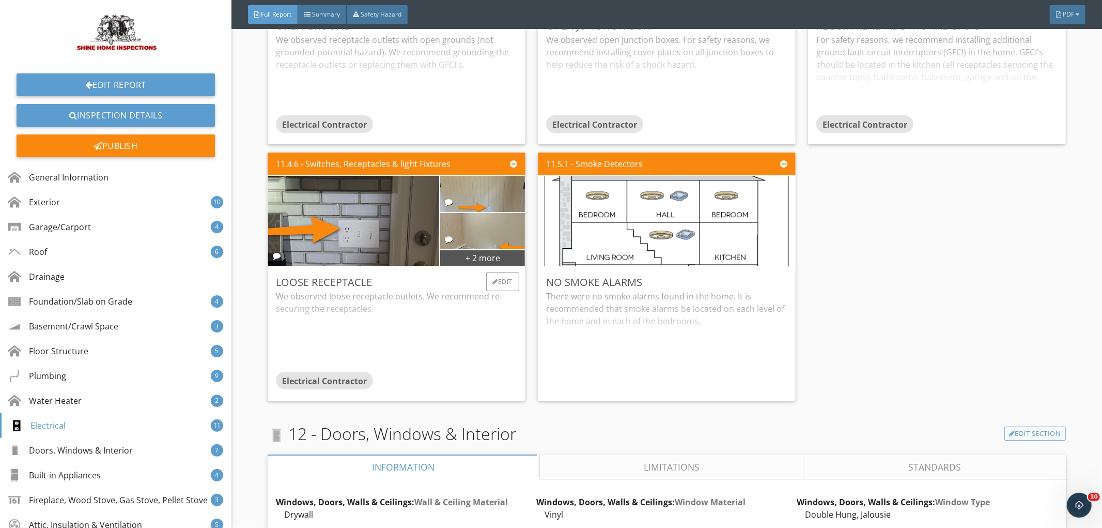
scroll to position [9147, 0]
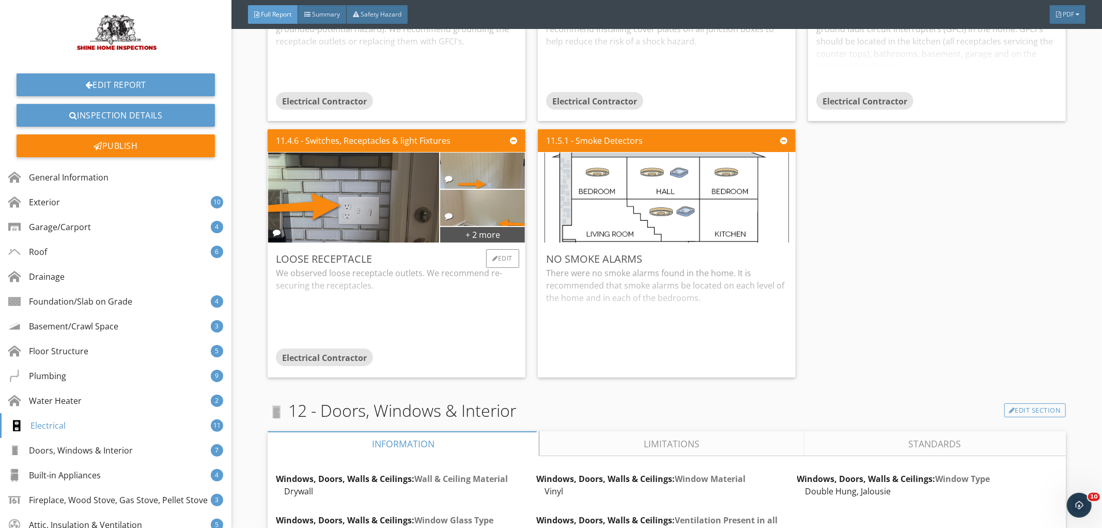
click at [412, 319] on div "We observed loose receptacle outlets. We recommend re-securing the receptacles." at bounding box center [396, 308] width 241 height 82
click at [644, 341] on div "There were no smoke alarms found in the home. It is recommended that smoke alar…" at bounding box center [666, 318] width 241 height 102
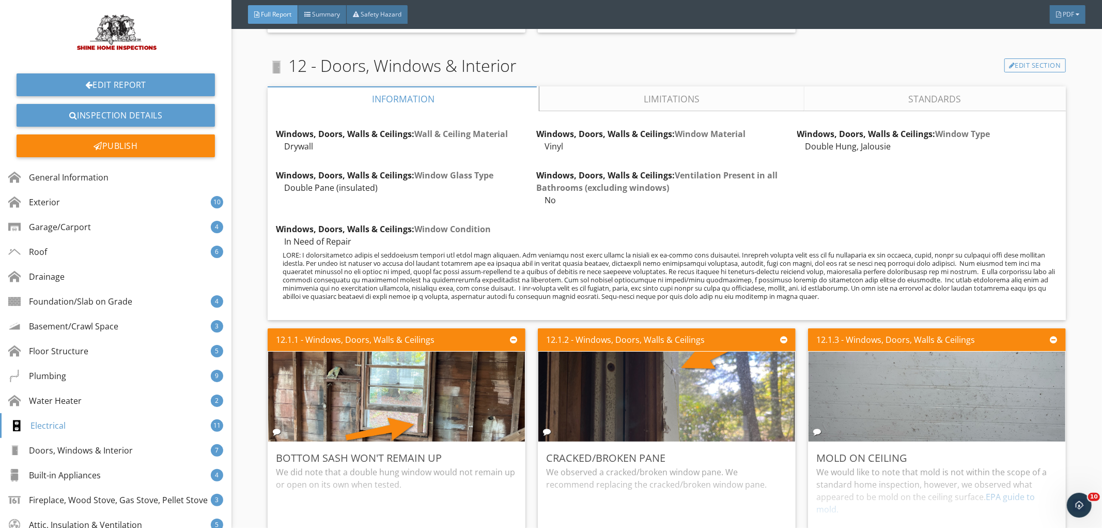
scroll to position [9435, 0]
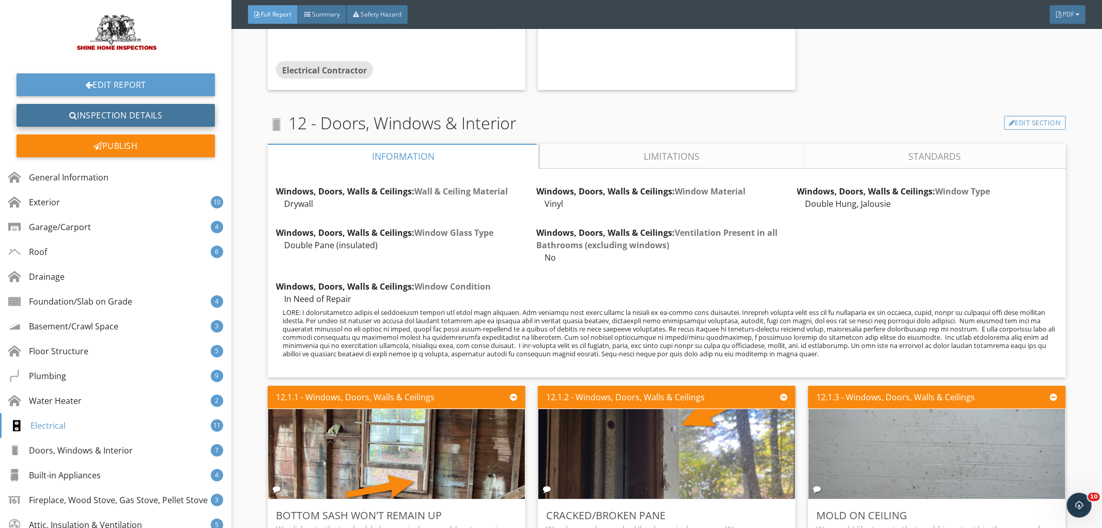
click at [120, 112] on link "Inspection Details" at bounding box center [116, 115] width 198 height 23
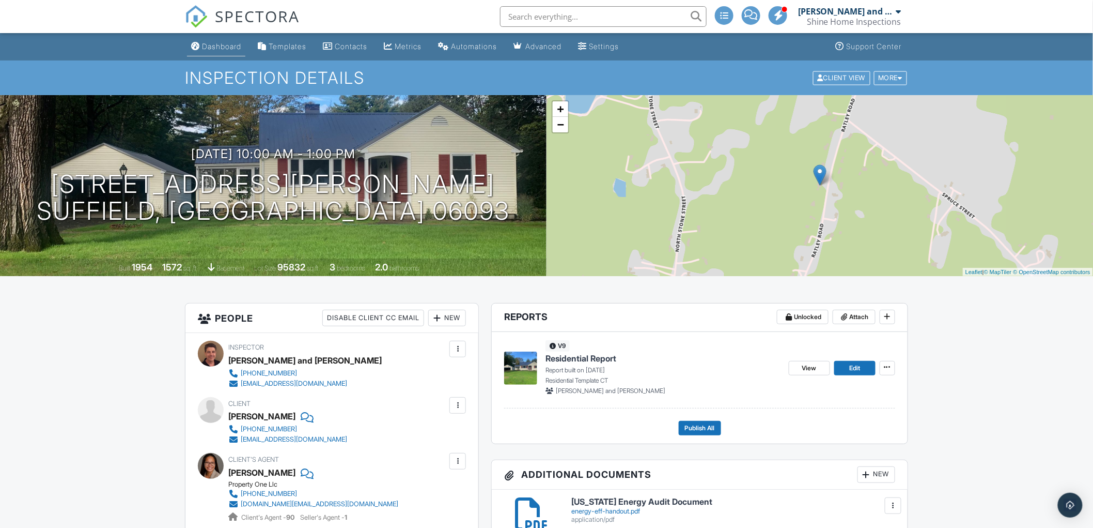
click at [216, 45] on div "Dashboard" at bounding box center [221, 46] width 39 height 9
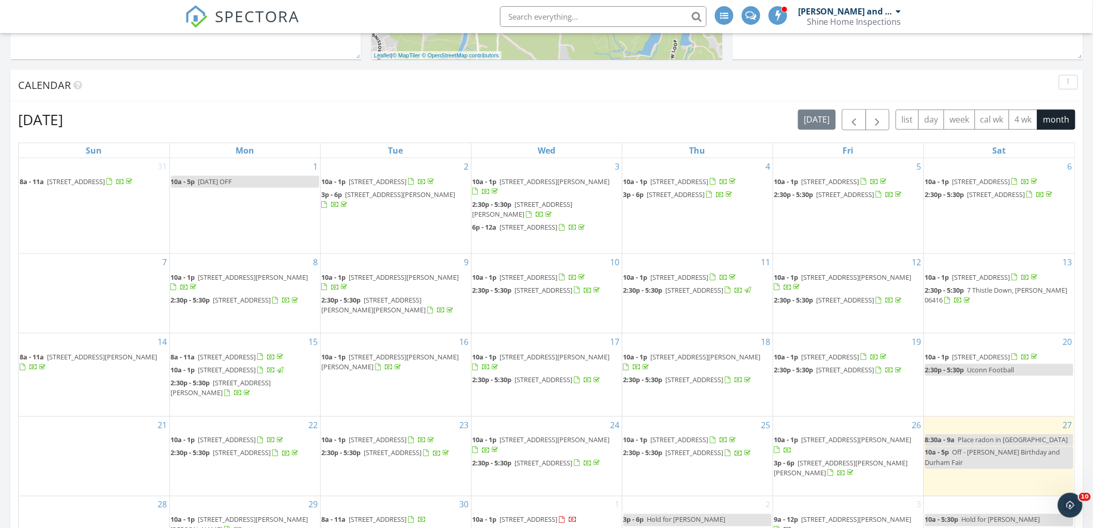
scroll to position [517, 0]
